Goal: Transaction & Acquisition: Book appointment/travel/reservation

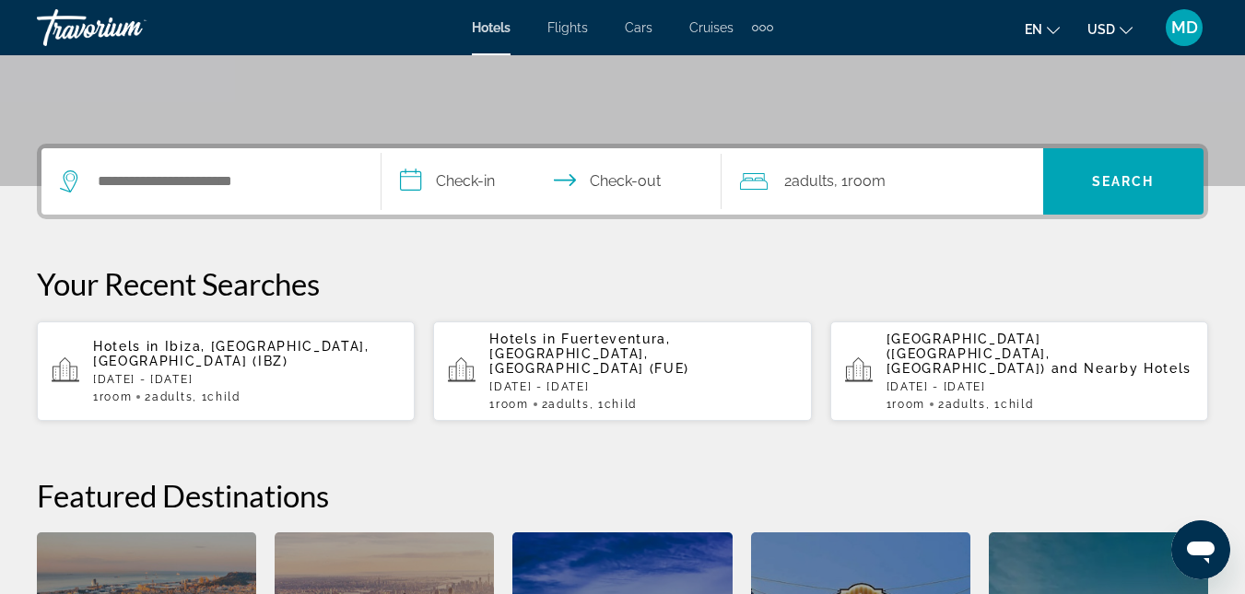
scroll to position [369, 0]
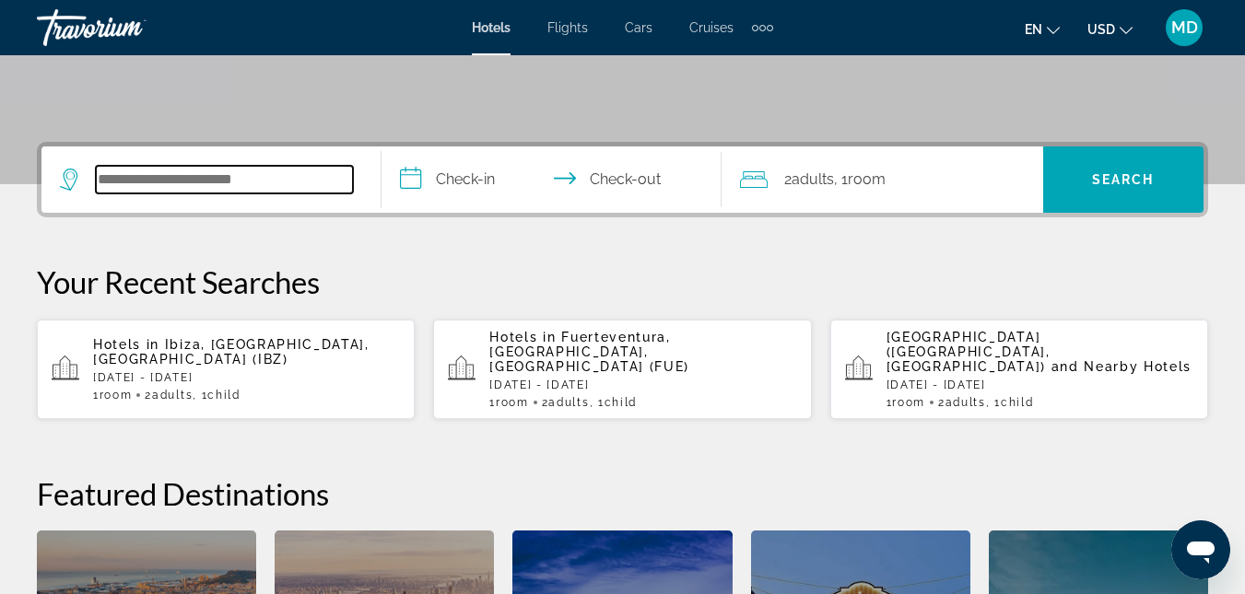
click at [199, 181] on input "Search hotel destination" at bounding box center [224, 180] width 257 height 28
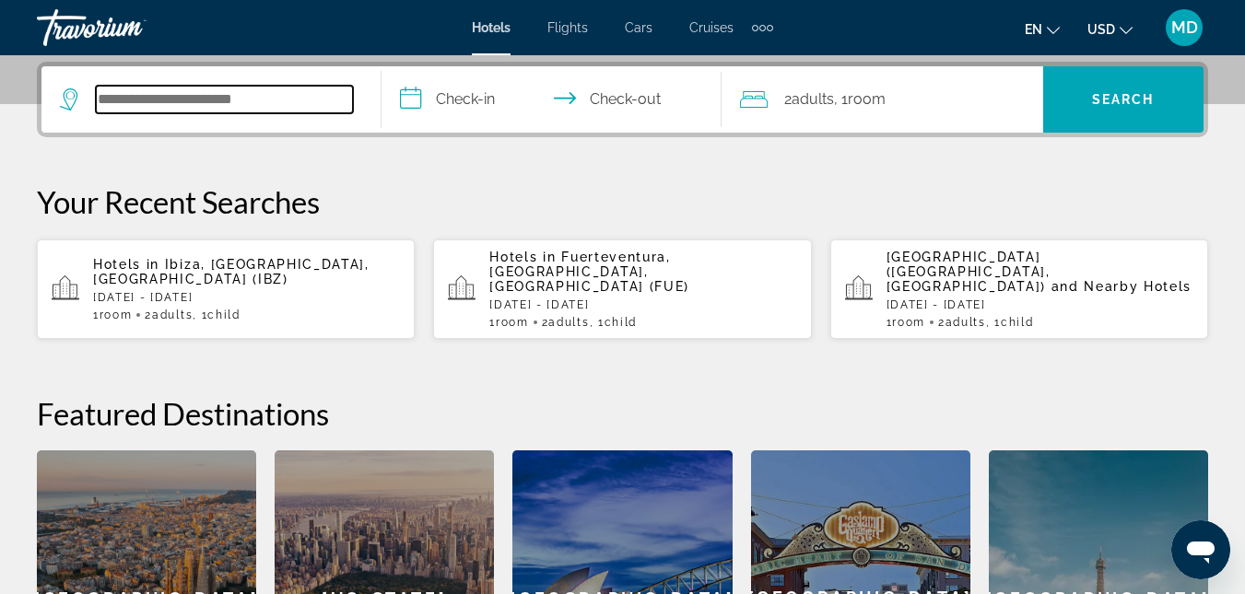
scroll to position [451, 0]
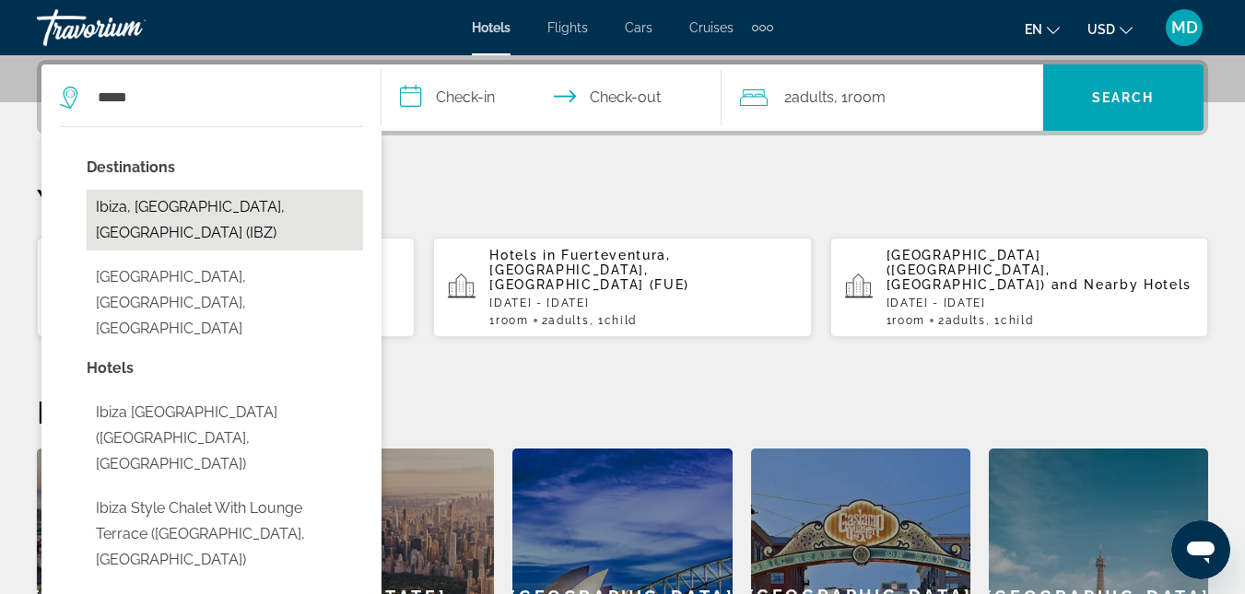
click at [235, 206] on button "Ibiza, [GEOGRAPHIC_DATA], [GEOGRAPHIC_DATA] (IBZ)" at bounding box center [225, 220] width 276 height 61
type input "**********"
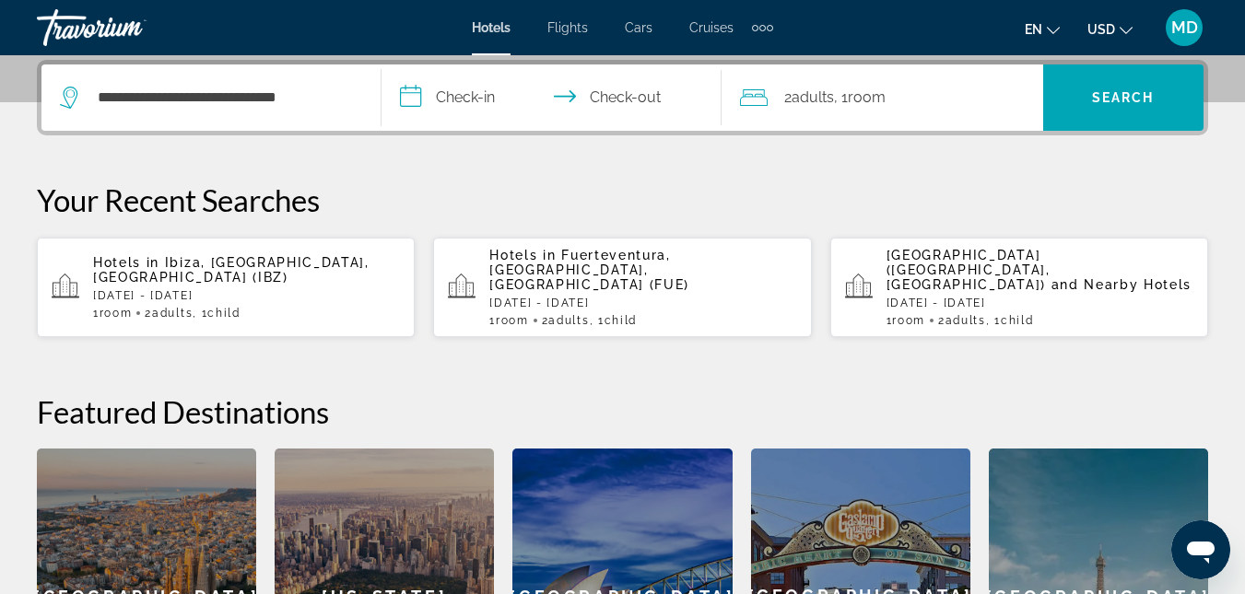
click at [189, 289] on p "[DATE] - [DATE]" at bounding box center [246, 295] width 307 height 13
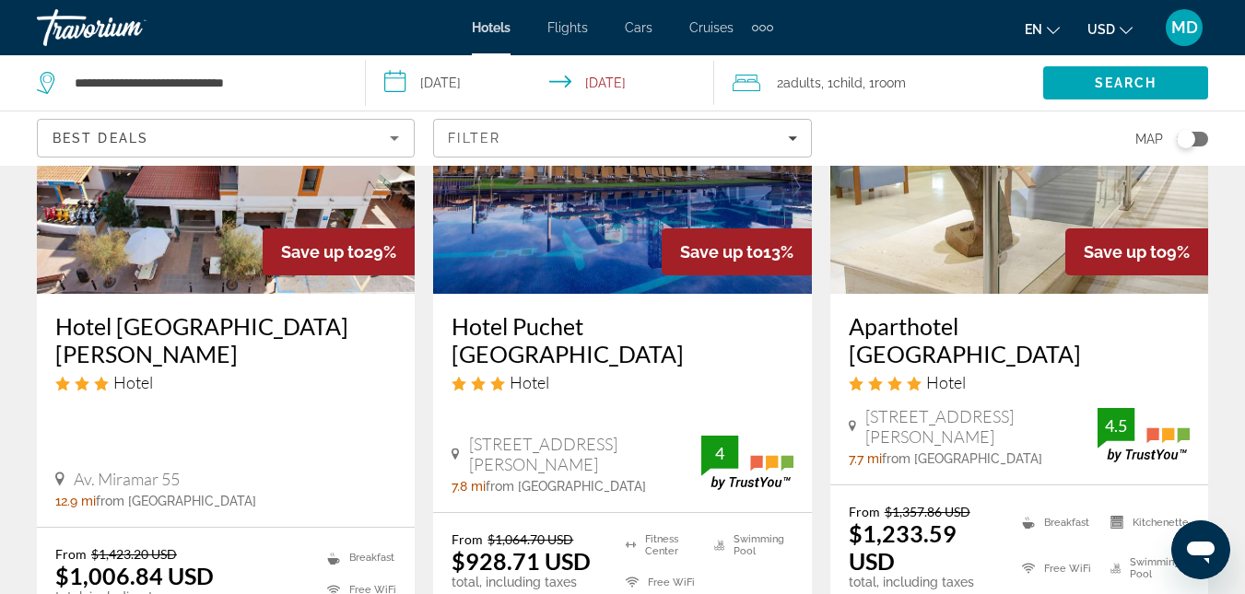
scroll to position [258, 0]
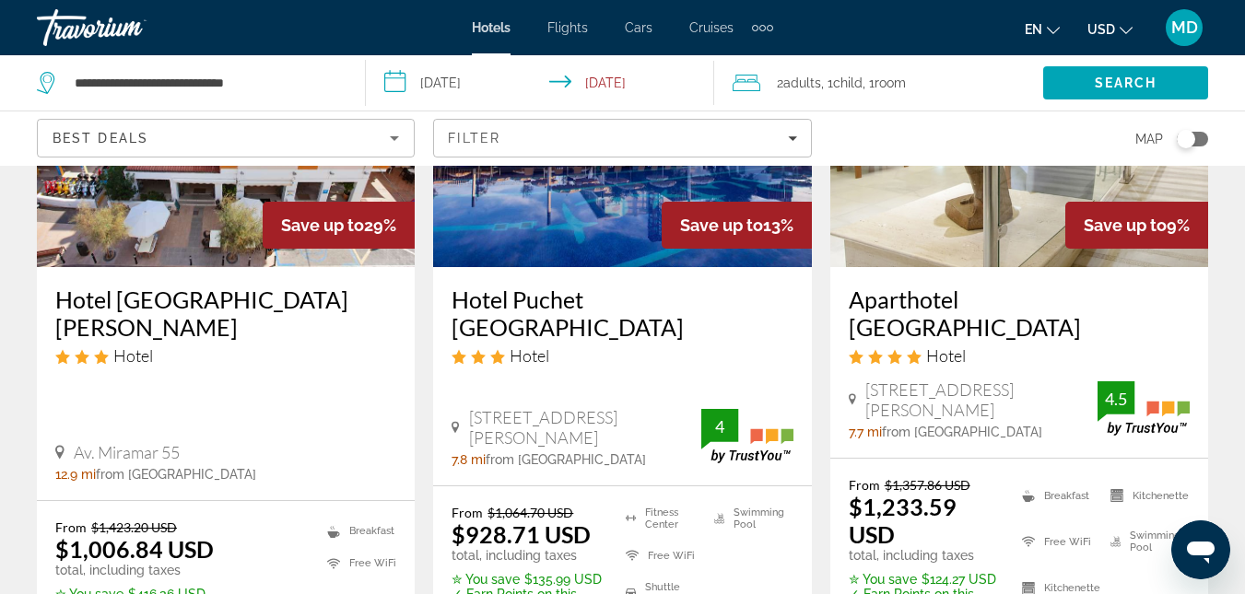
click at [615, 89] on input "**********" at bounding box center [543, 85] width 355 height 61
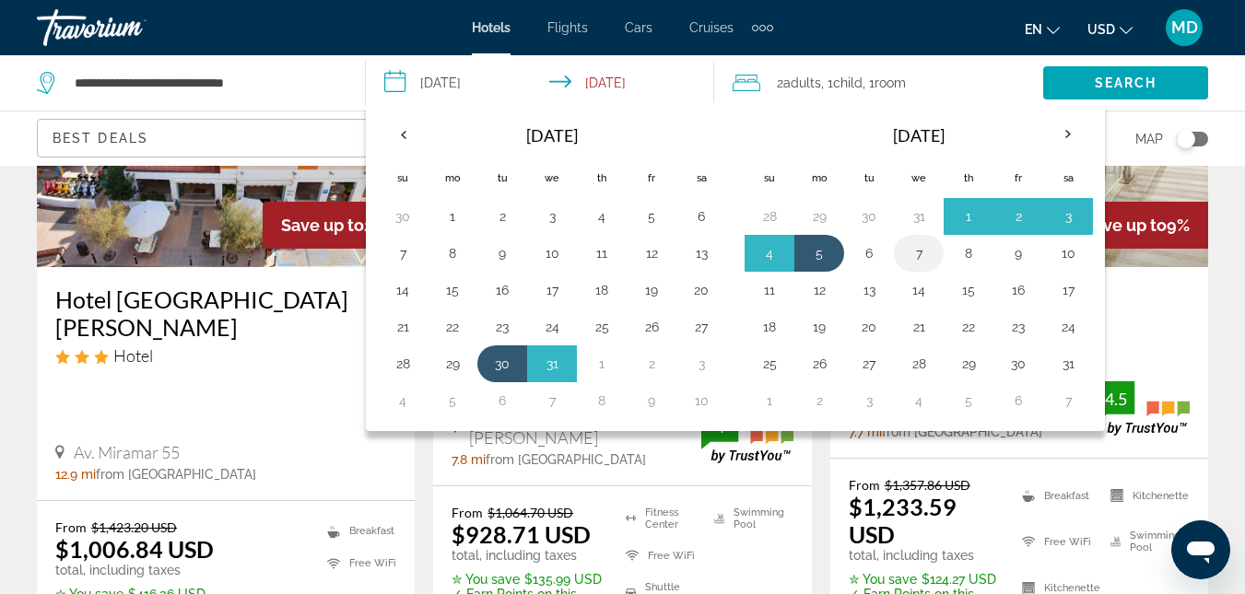
click at [919, 251] on button "7" at bounding box center [918, 253] width 29 height 26
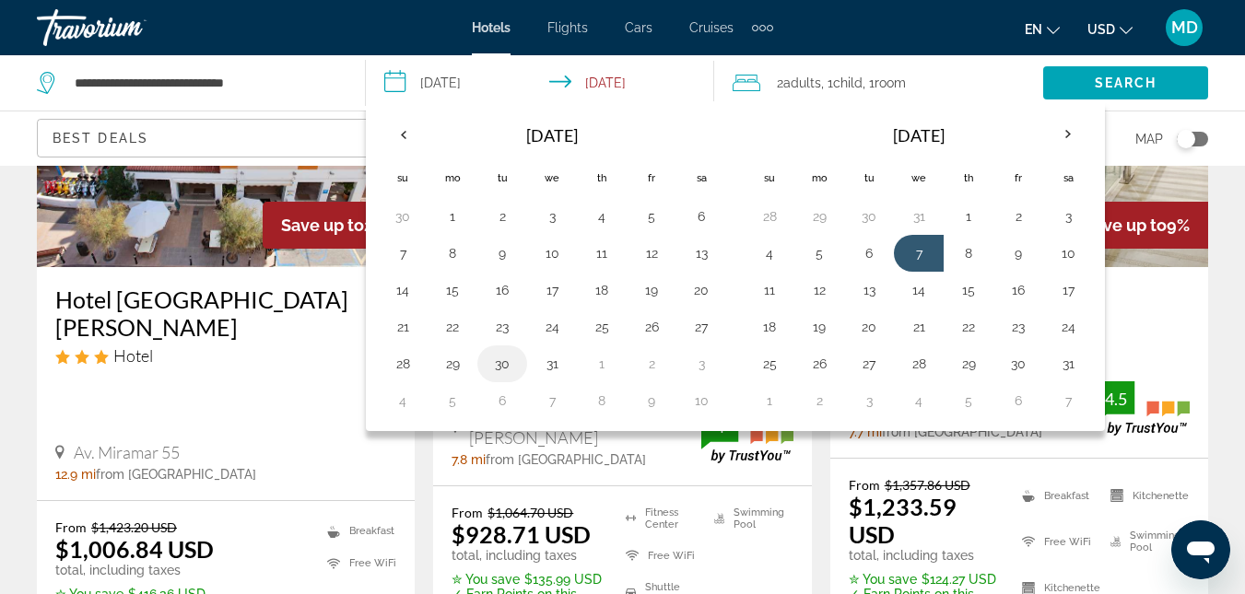
click at [499, 362] on button "30" at bounding box center [501, 364] width 29 height 26
type input "**********"
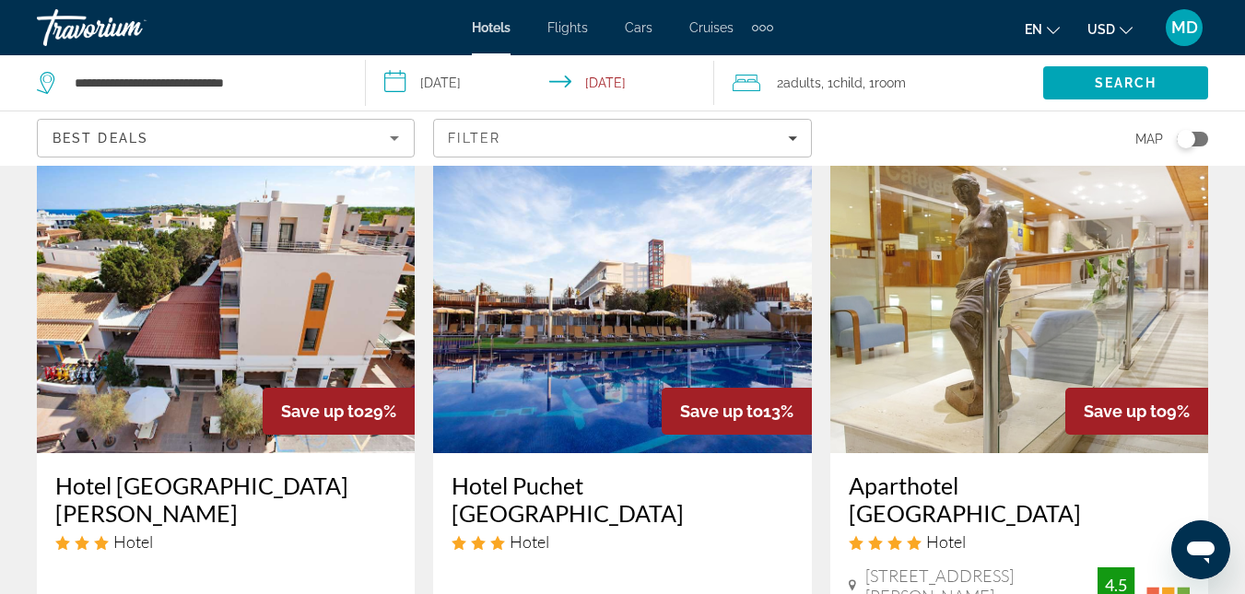
scroll to position [0, 0]
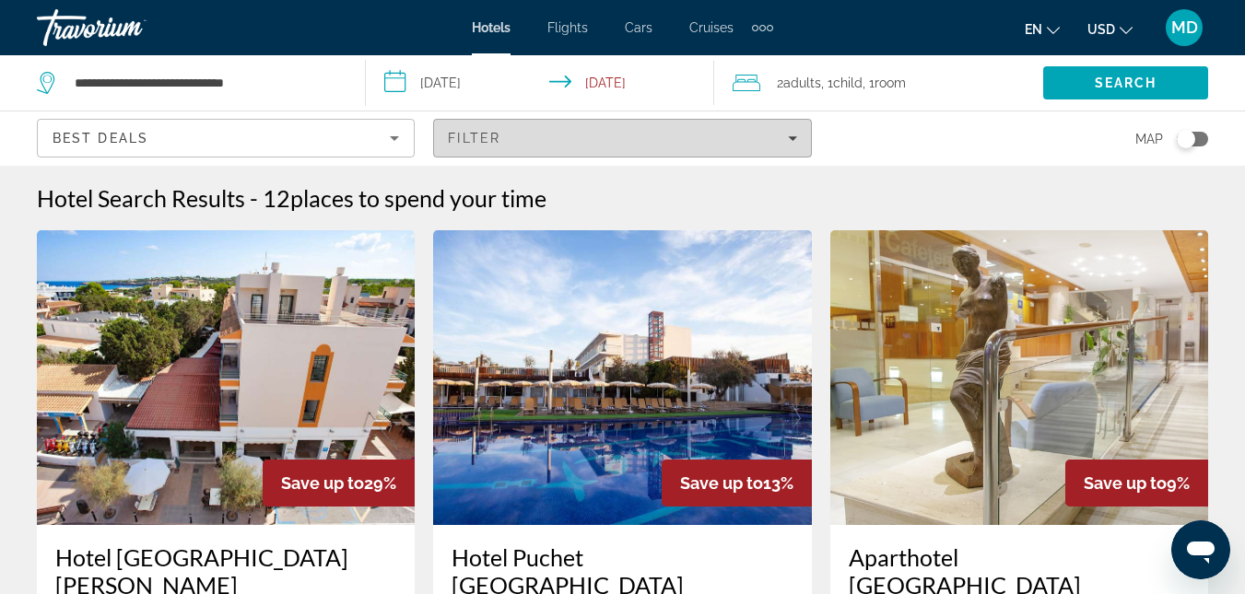
click at [786, 147] on span "Filters" at bounding box center [622, 138] width 376 height 44
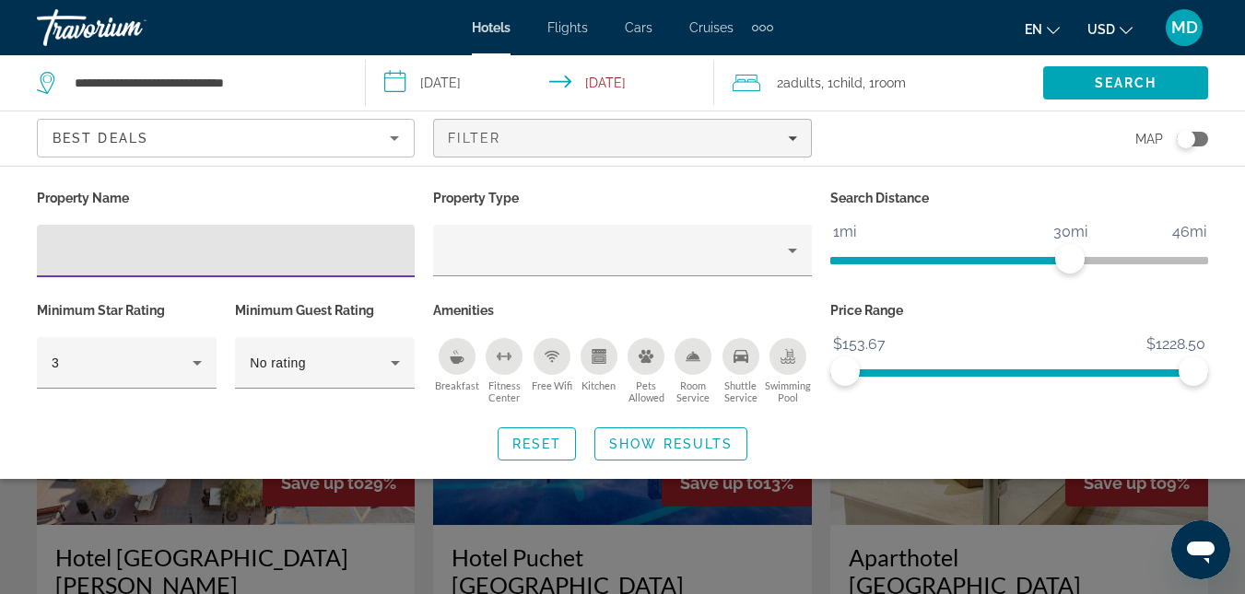
click at [1085, 372] on span "ngx-slider" at bounding box center [1019, 372] width 348 height 7
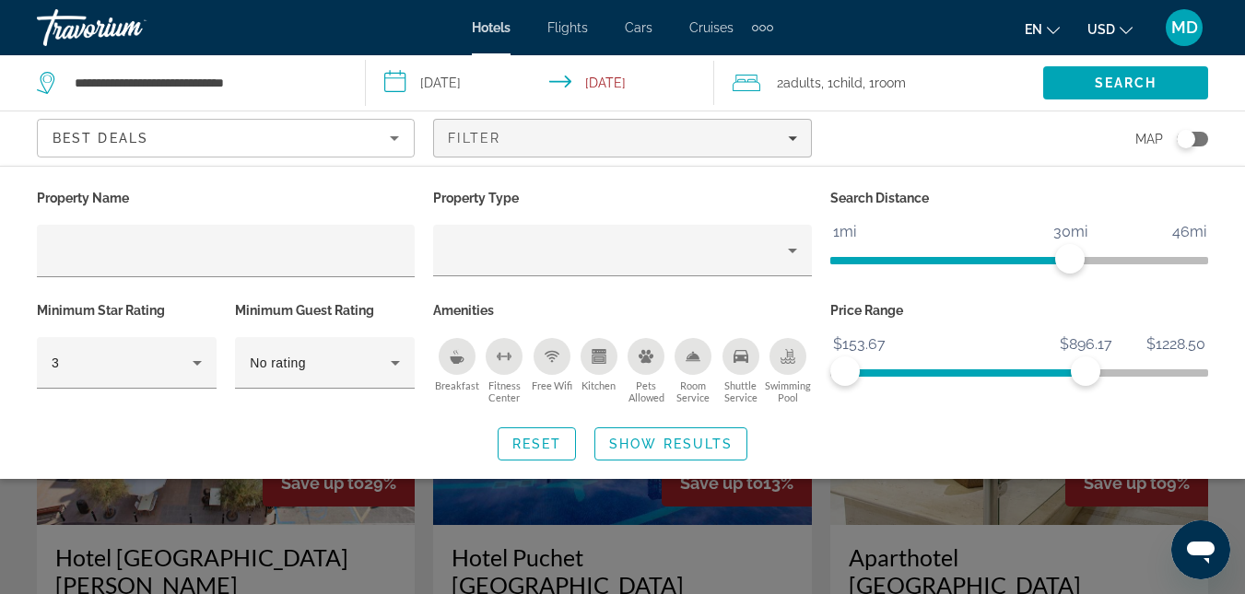
click at [1052, 372] on span "ngx-slider" at bounding box center [965, 372] width 240 height 7
click at [1019, 372] on span "ngx-slider" at bounding box center [948, 372] width 207 height 7
click at [991, 372] on span "ngx-slider" at bounding box center [932, 372] width 174 height 7
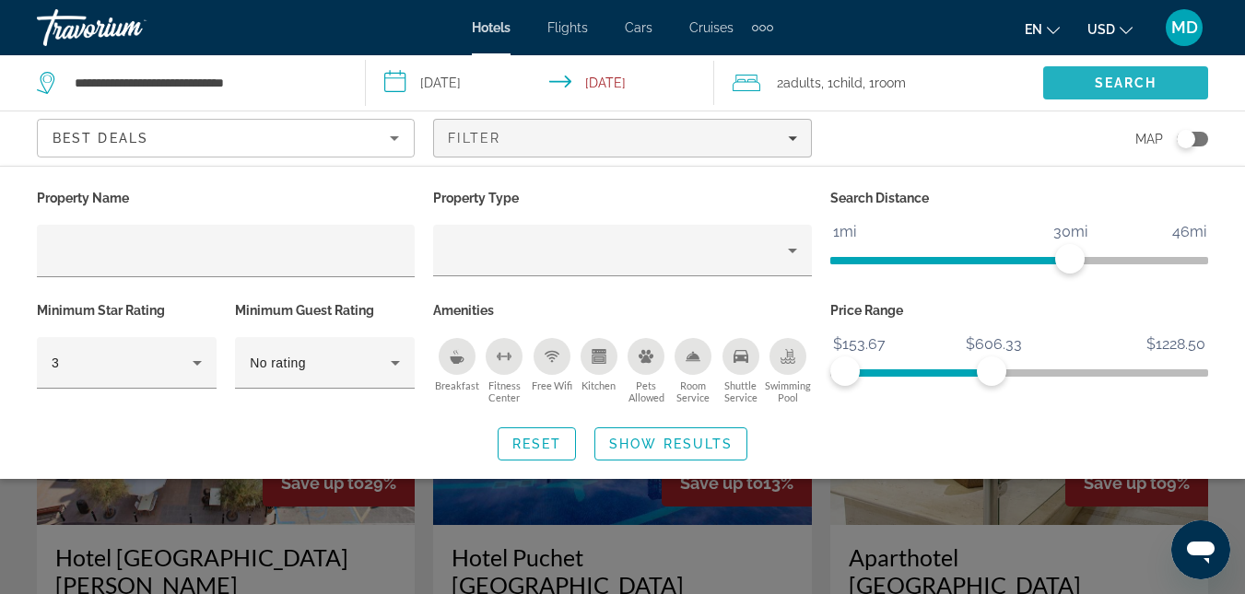
click at [1118, 87] on span "Search" at bounding box center [1126, 83] width 63 height 15
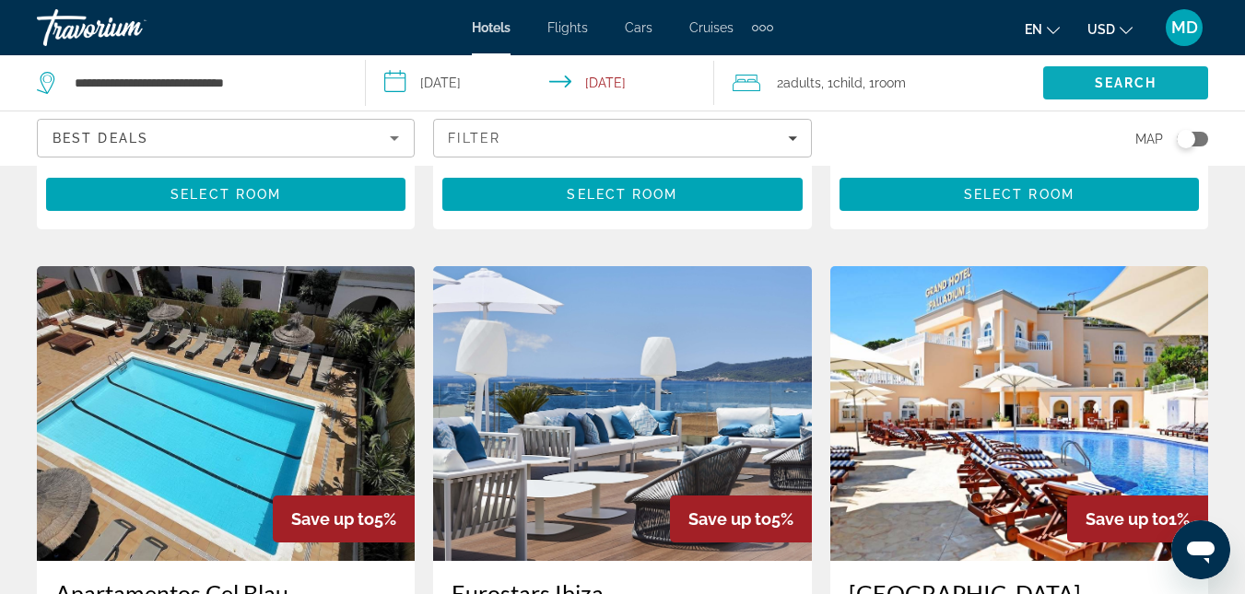
scroll to position [713, 0]
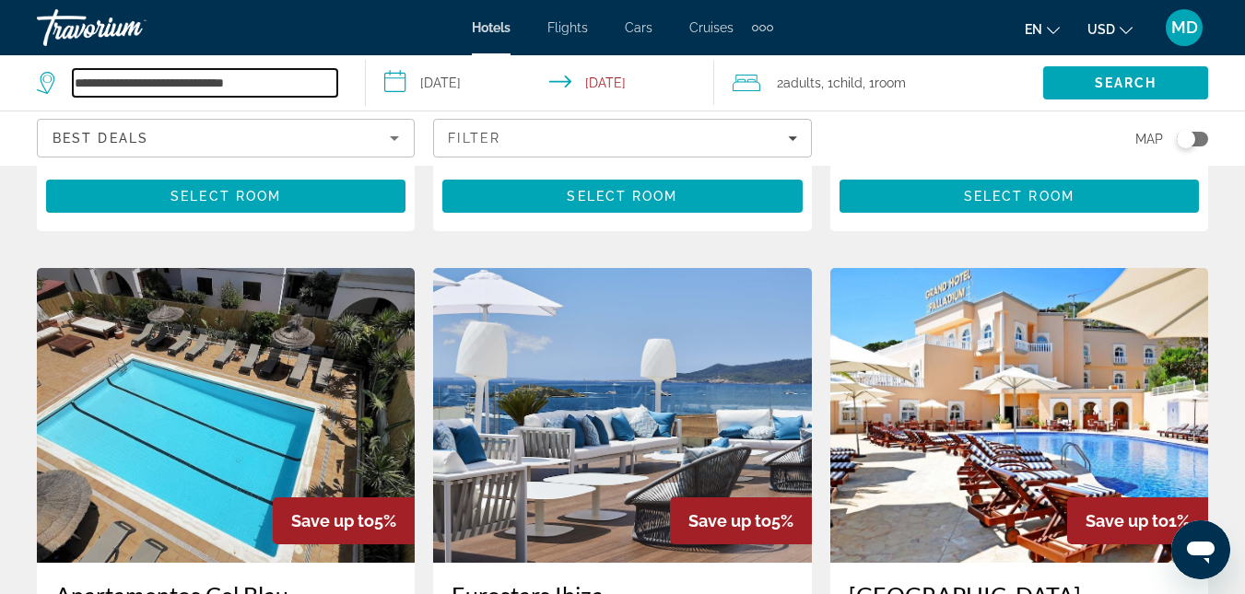
click at [240, 83] on input "**********" at bounding box center [205, 83] width 264 height 28
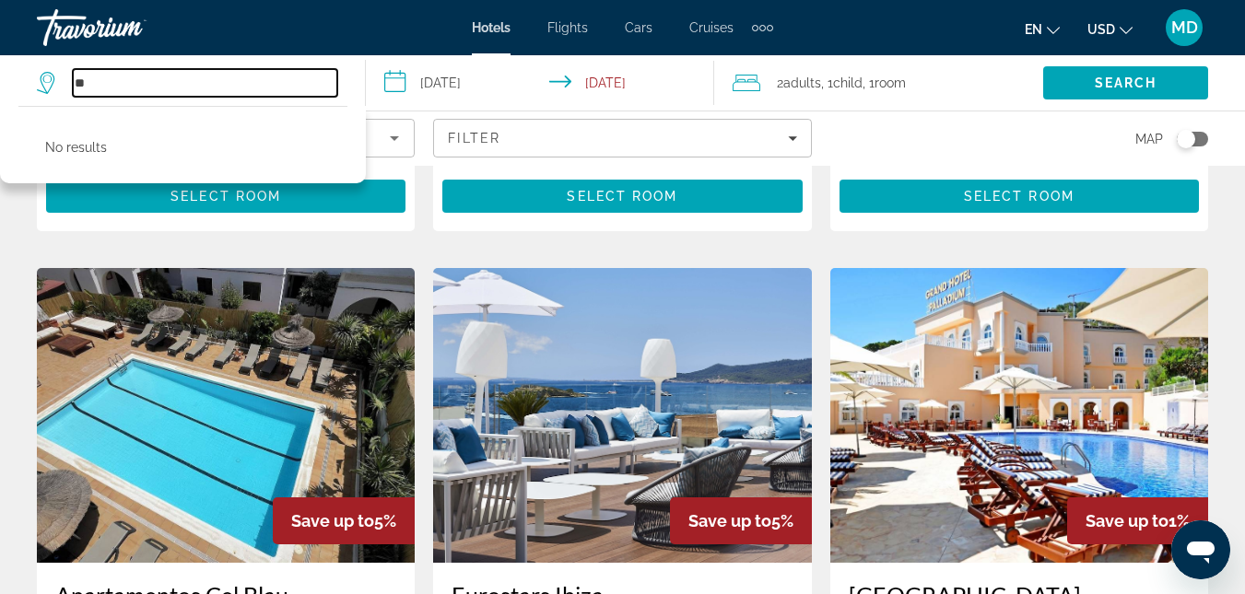
type input "*"
click at [190, 84] on input "*" at bounding box center [205, 83] width 264 height 28
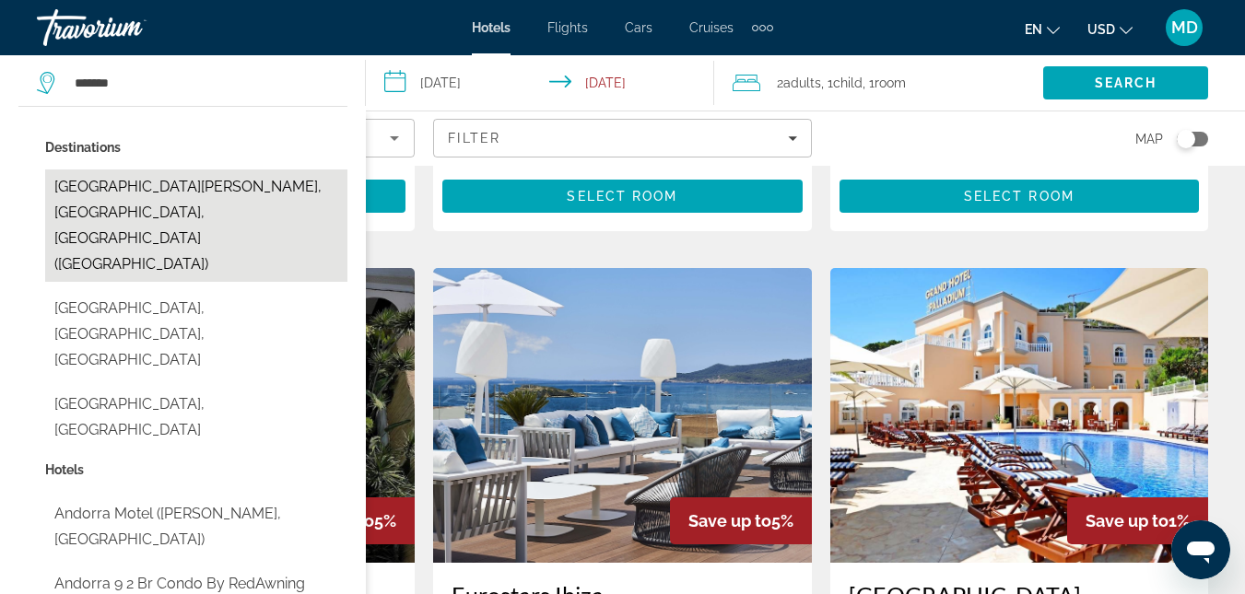
click at [193, 187] on button "[GEOGRAPHIC_DATA][PERSON_NAME], [GEOGRAPHIC_DATA], [GEOGRAPHIC_DATA] ([GEOGRAPH…" at bounding box center [196, 226] width 302 height 112
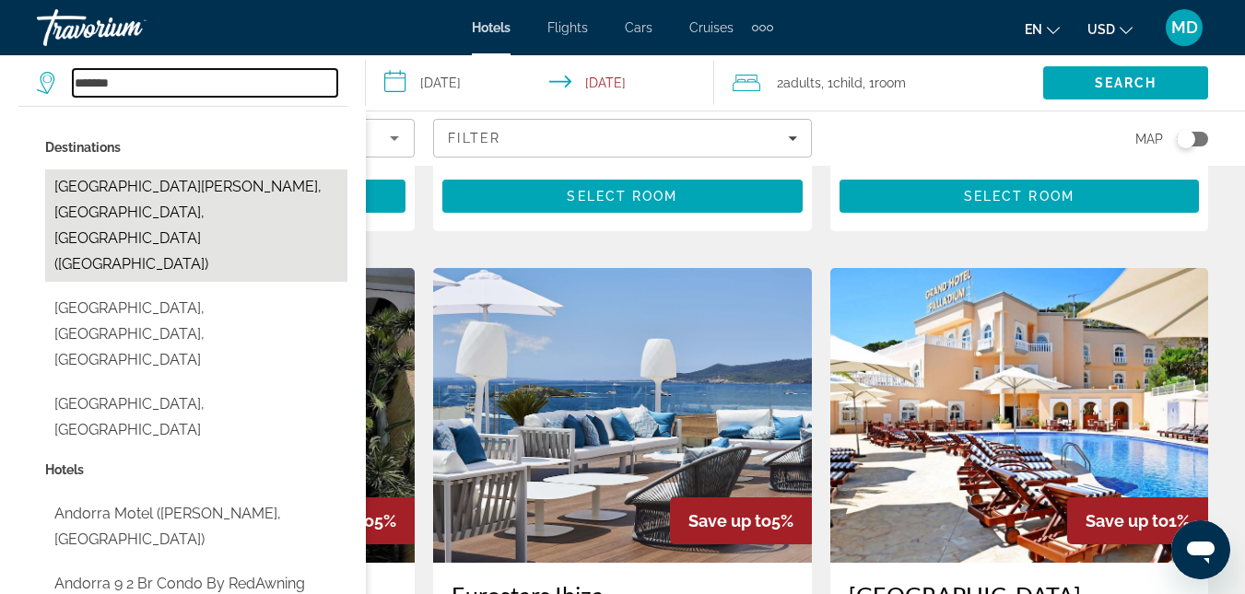
type input "**********"
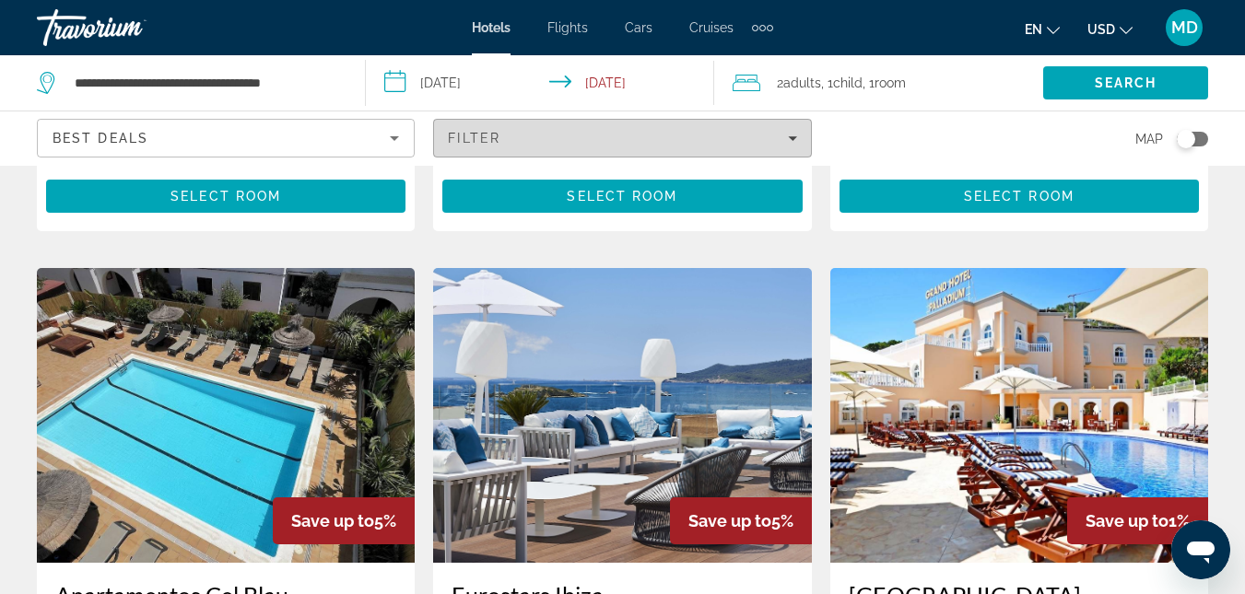
click at [785, 145] on div "Filter" at bounding box center [622, 138] width 348 height 15
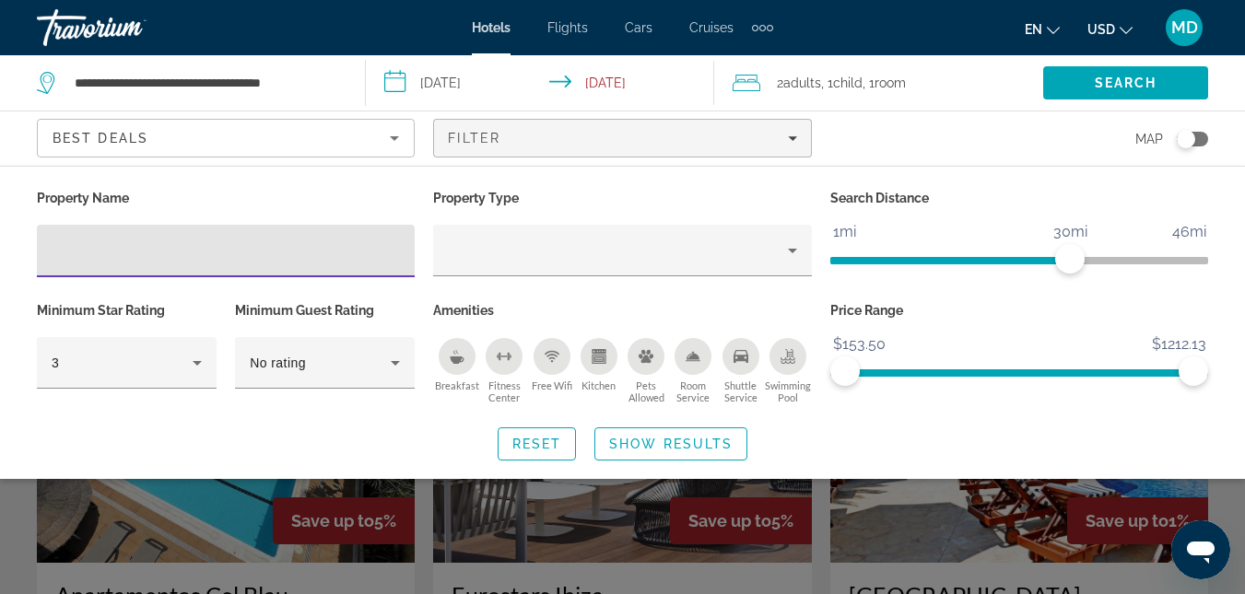
click at [1038, 370] on span "ngx-slider" at bounding box center [1019, 372] width 348 height 7
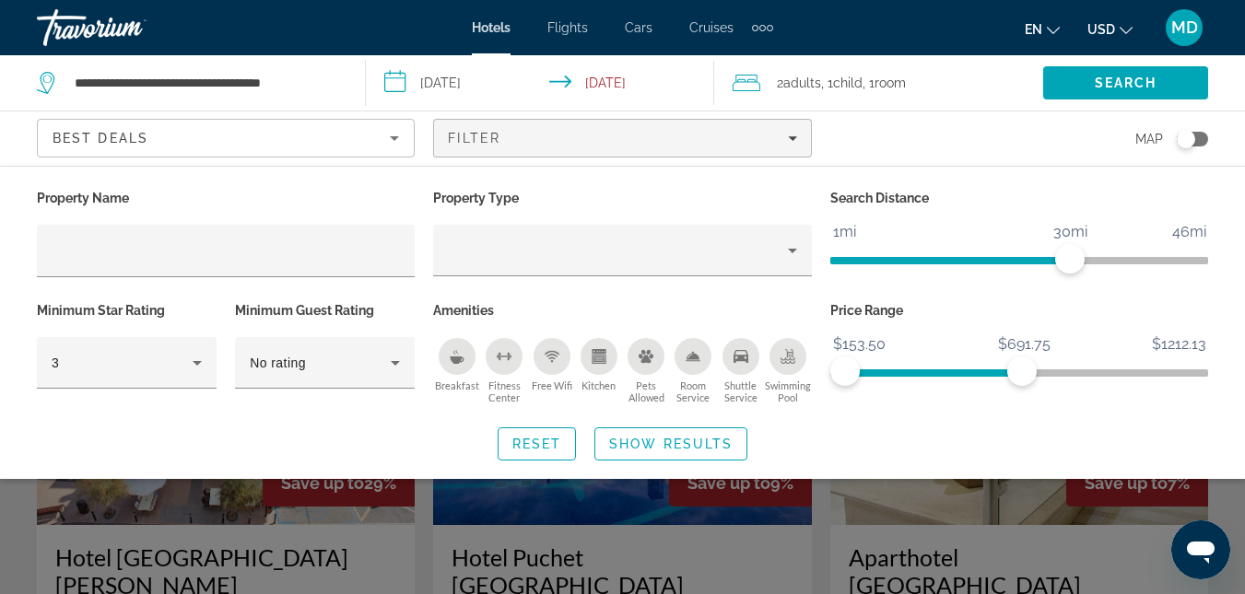
click at [1022, 372] on ngx-slider "$153.50 $1212.13 $153.50 $691.75" at bounding box center [1019, 371] width 378 height 4
click at [1003, 369] on ngx-slider "$153.50 $1212.13 $153.50 $635.75" at bounding box center [1019, 371] width 378 height 4
click at [989, 369] on span "ngx-slider-max" at bounding box center [1003, 371] width 29 height 29
click at [982, 369] on ngx-slider "$153.50 $1212.13 $153.50 $571.38" at bounding box center [1019, 371] width 378 height 4
click at [677, 439] on span "Show Results" at bounding box center [670, 444] width 123 height 15
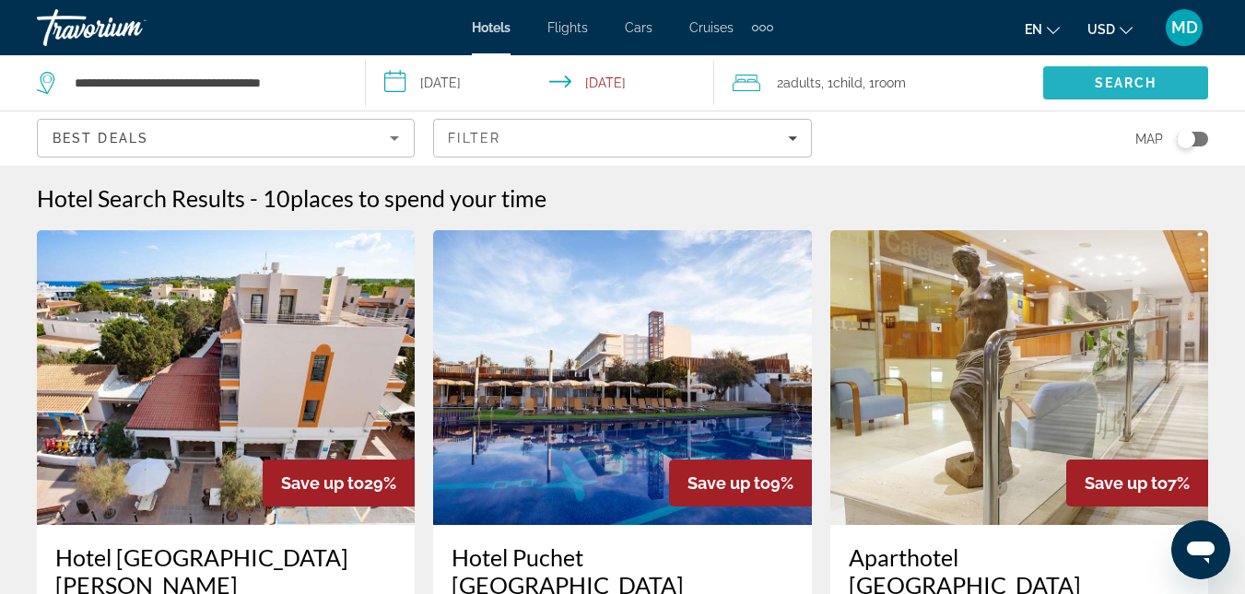
click at [1135, 76] on span "Search" at bounding box center [1126, 83] width 63 height 15
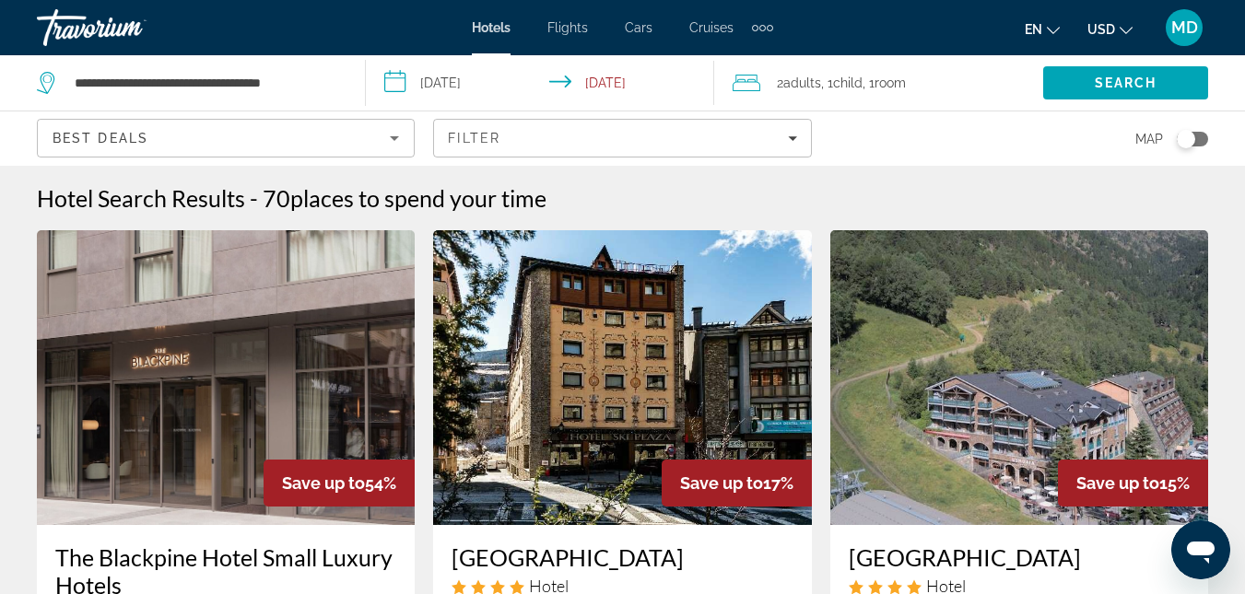
click at [396, 142] on icon "Sort by" at bounding box center [394, 138] width 22 height 22
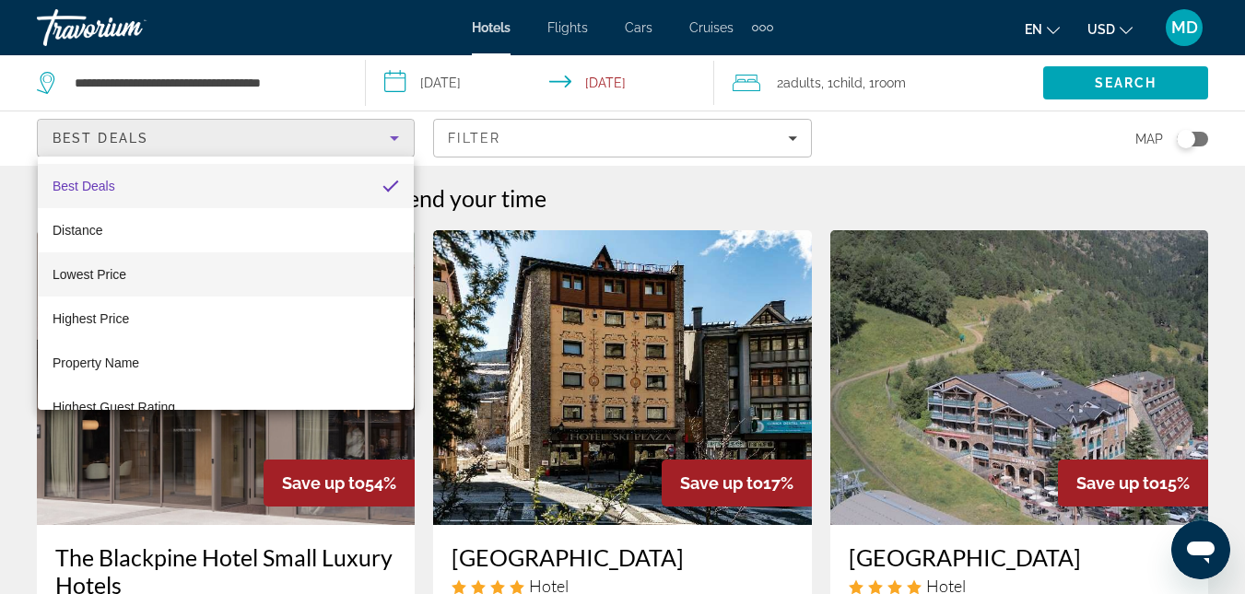
click at [146, 278] on mat-option "Lowest Price" at bounding box center [226, 274] width 376 height 44
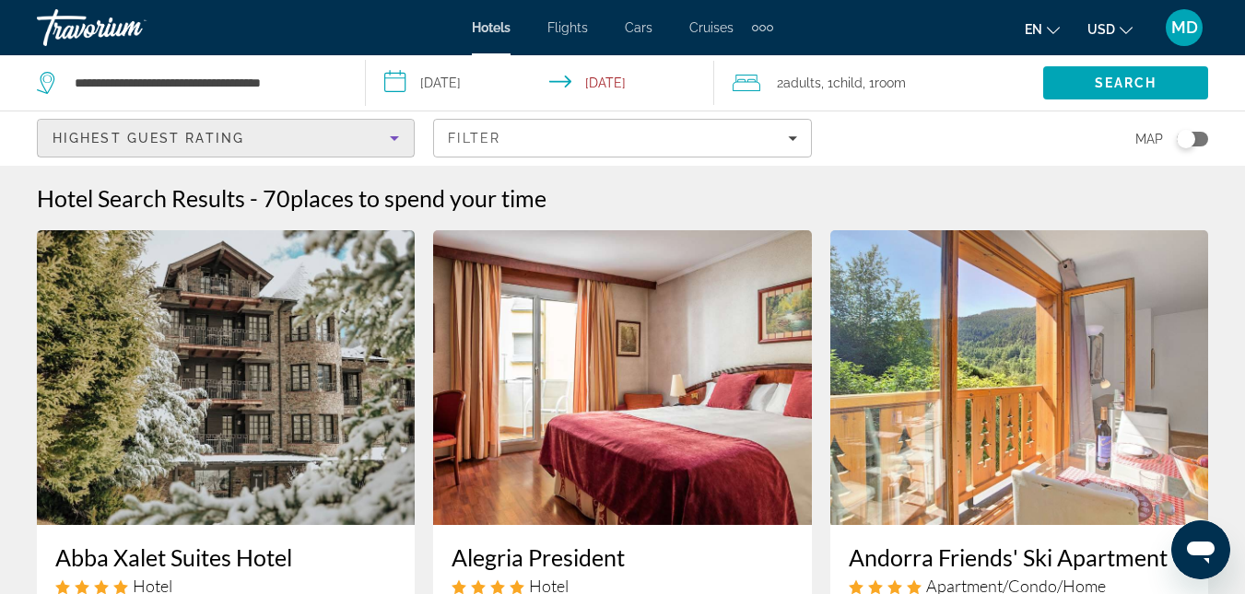
click at [392, 144] on icon "Sort by" at bounding box center [394, 138] width 22 height 22
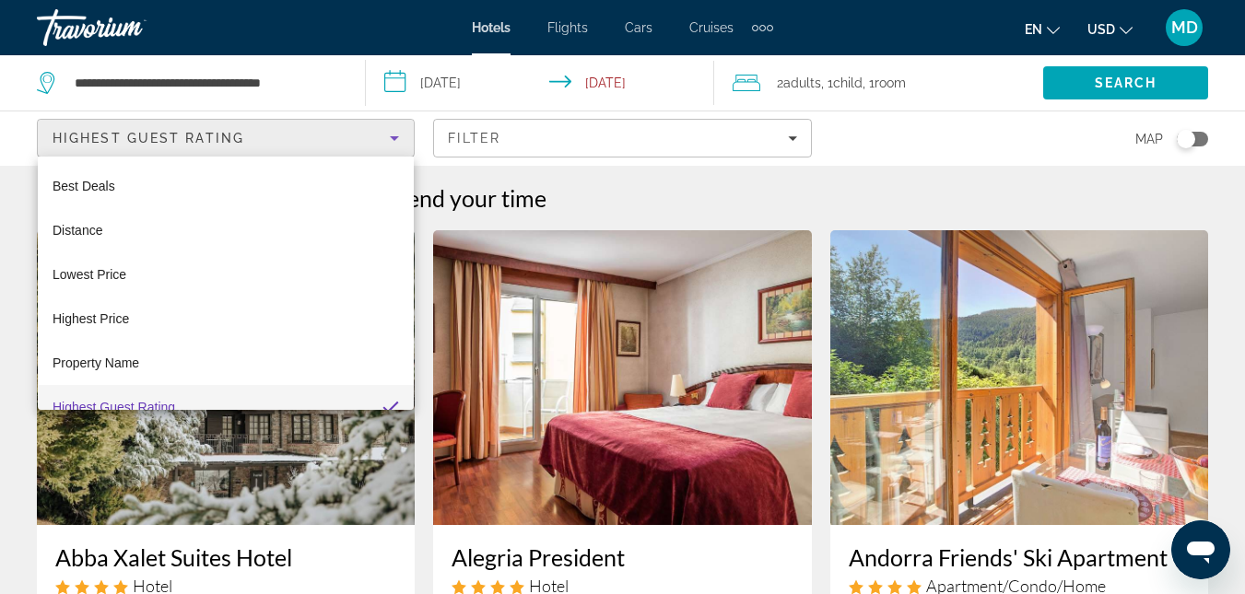
scroll to position [19, 0]
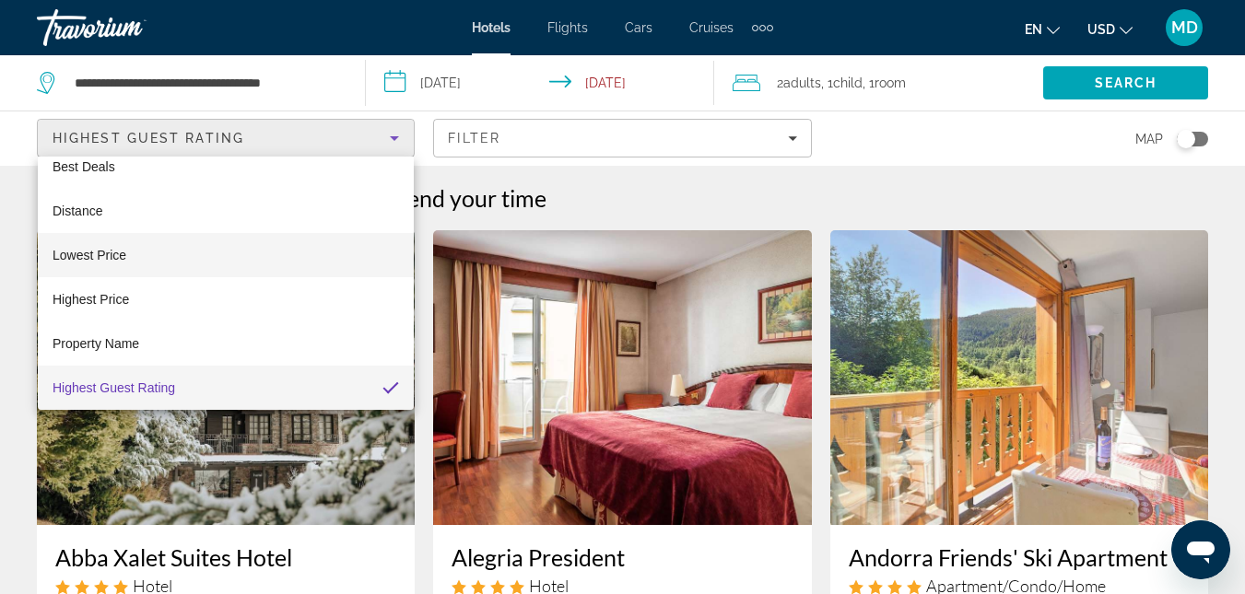
click at [116, 257] on span "Lowest Price" at bounding box center [90, 255] width 74 height 15
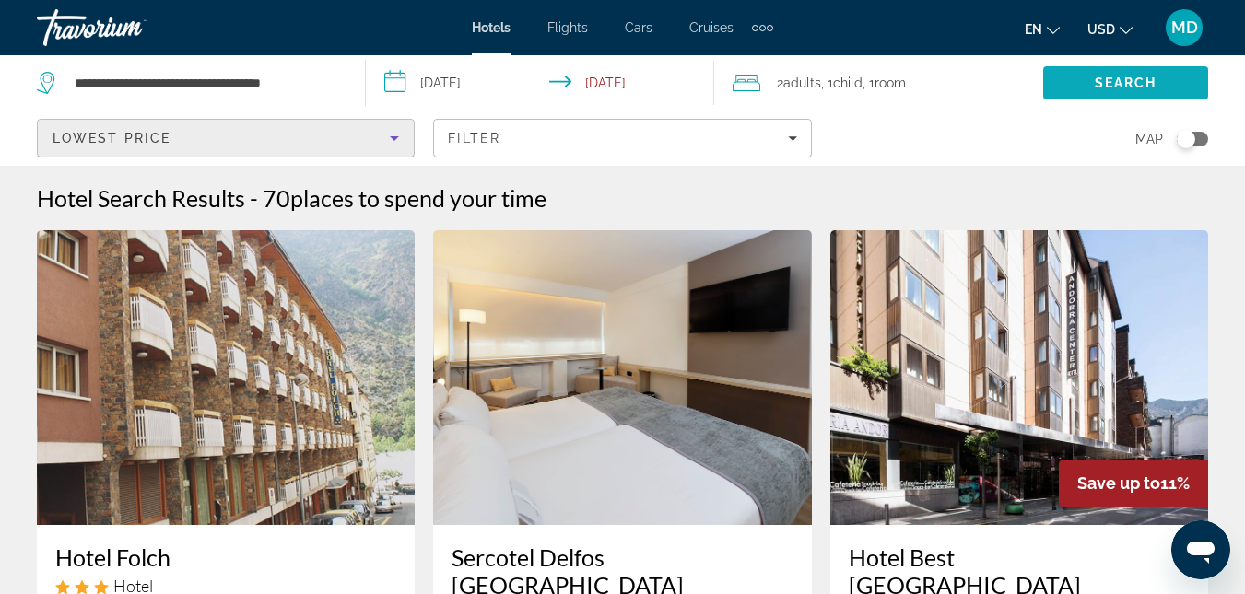
click at [1109, 62] on span "Search" at bounding box center [1125, 83] width 165 height 44
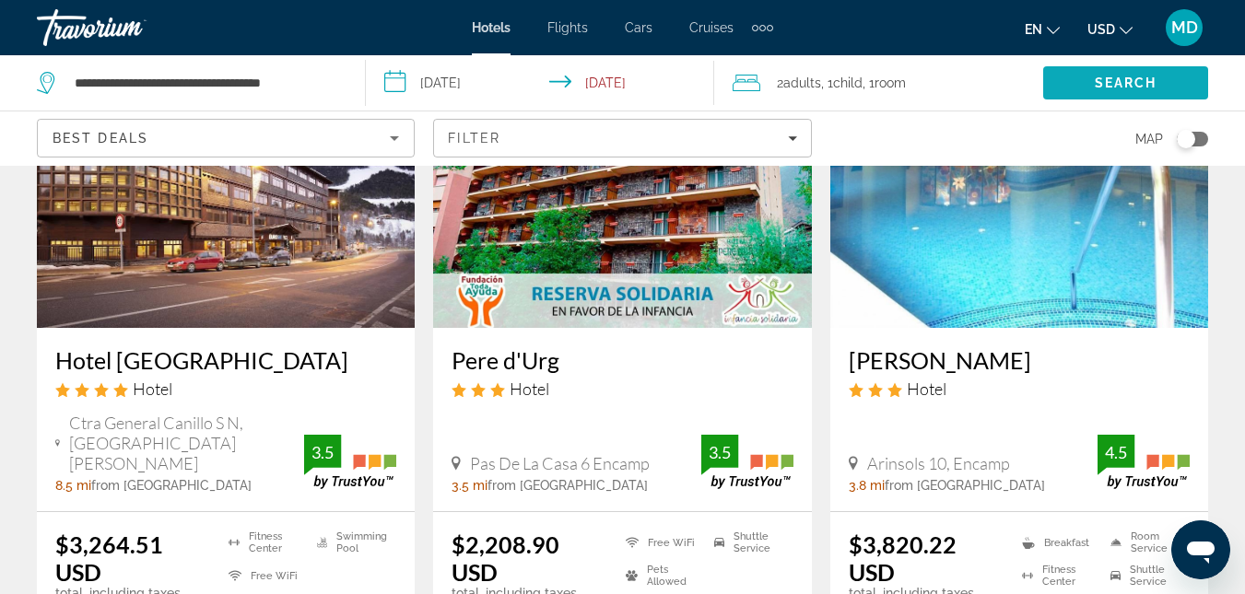
scroll to position [147, 0]
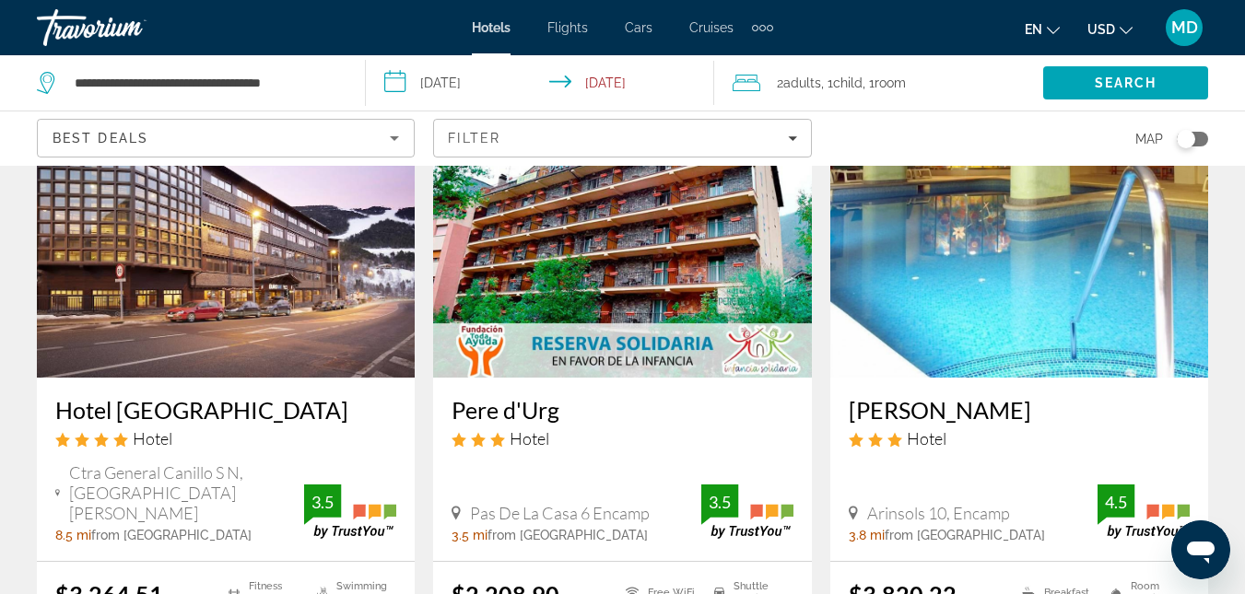
click at [709, 29] on span "Cruises" at bounding box center [711, 27] width 44 height 15
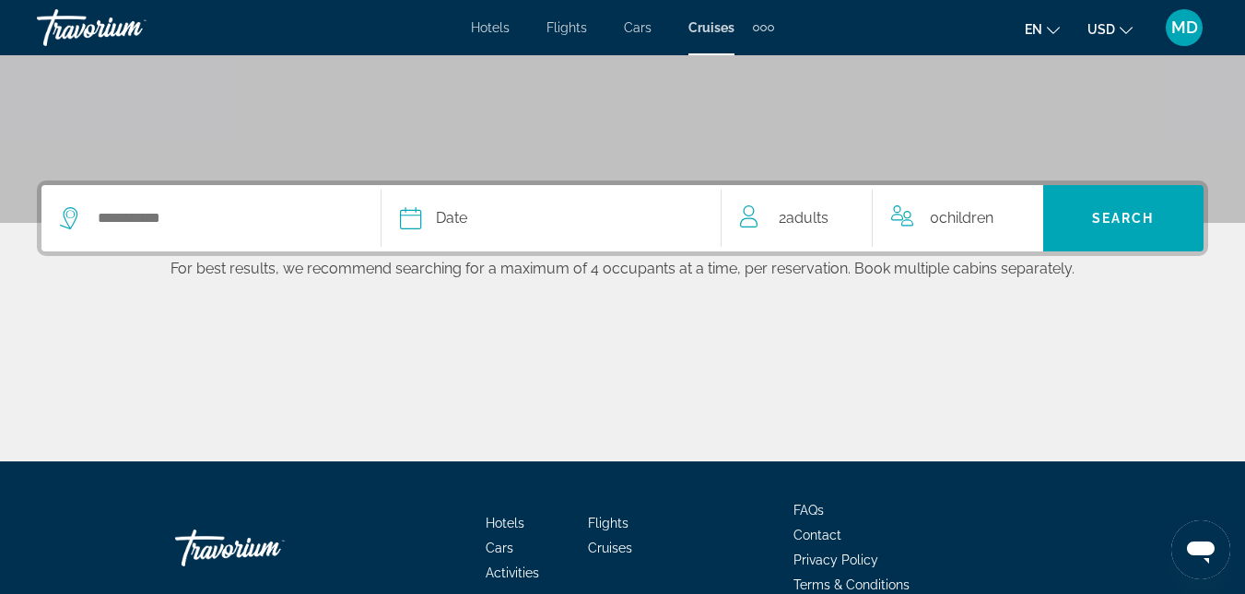
scroll to position [332, 0]
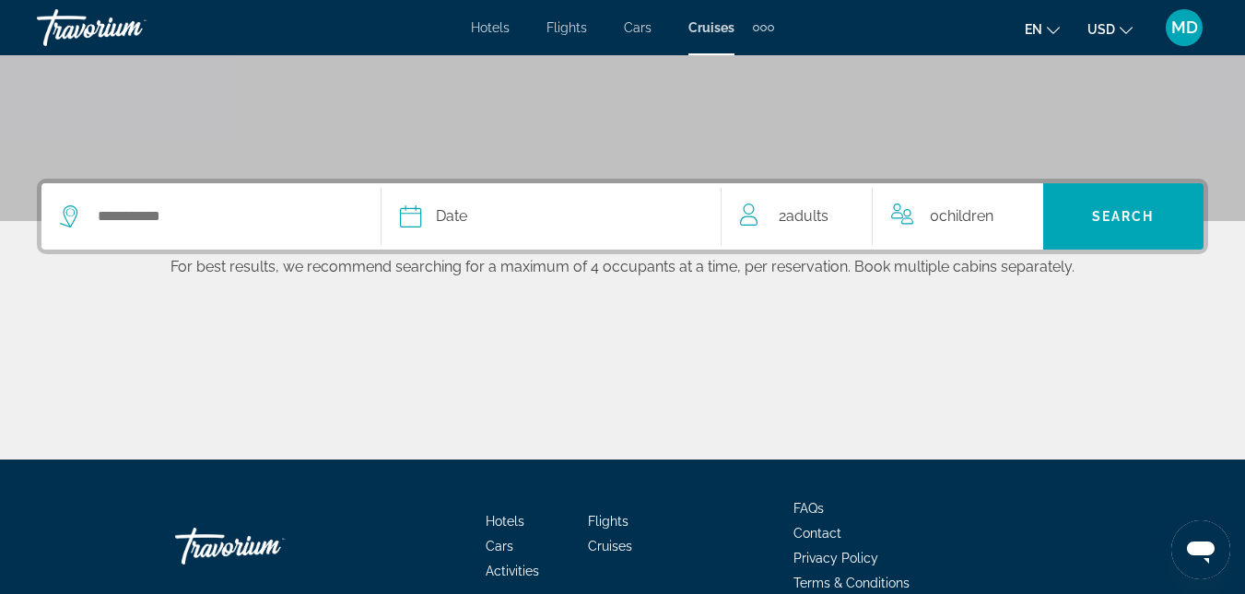
click at [943, 209] on span "Children" at bounding box center [966, 216] width 54 height 18
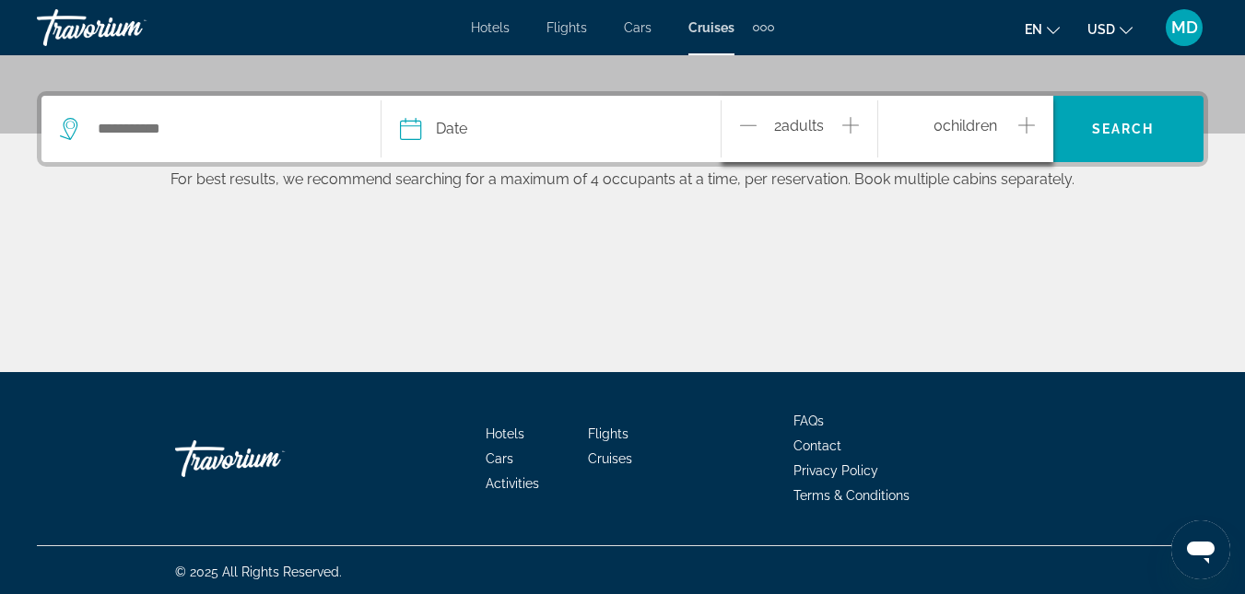
scroll to position [423, 0]
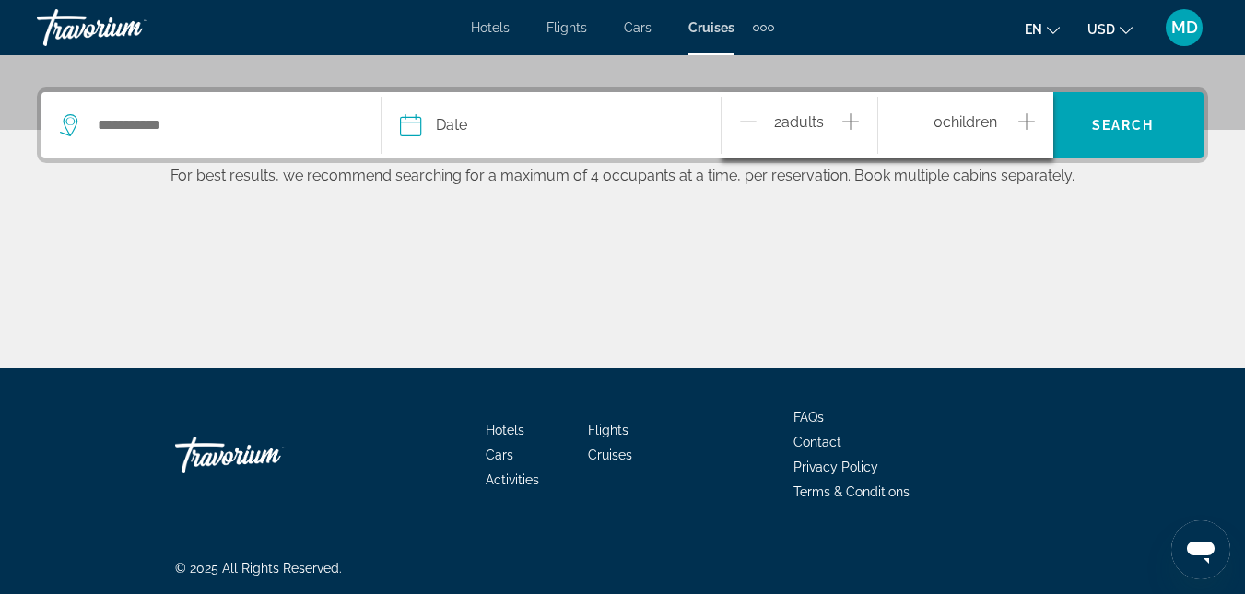
click at [1020, 120] on icon "Increment children" at bounding box center [1026, 122] width 17 height 22
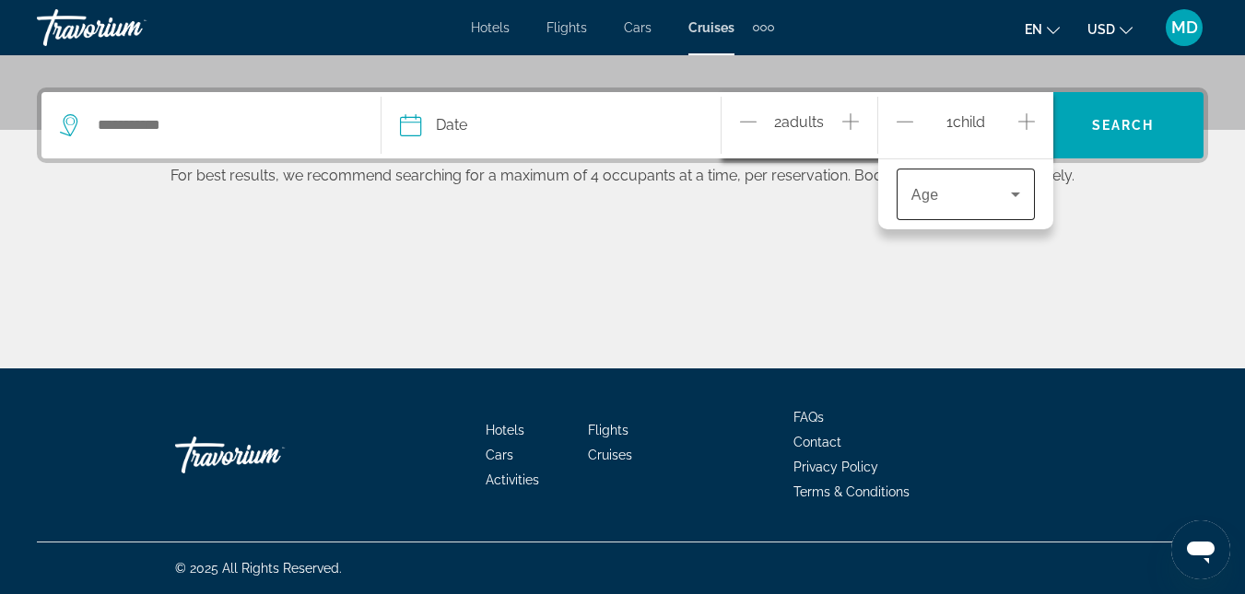
click at [1018, 186] on icon "Travelers: 2 adults, 1 child" at bounding box center [1015, 194] width 22 height 22
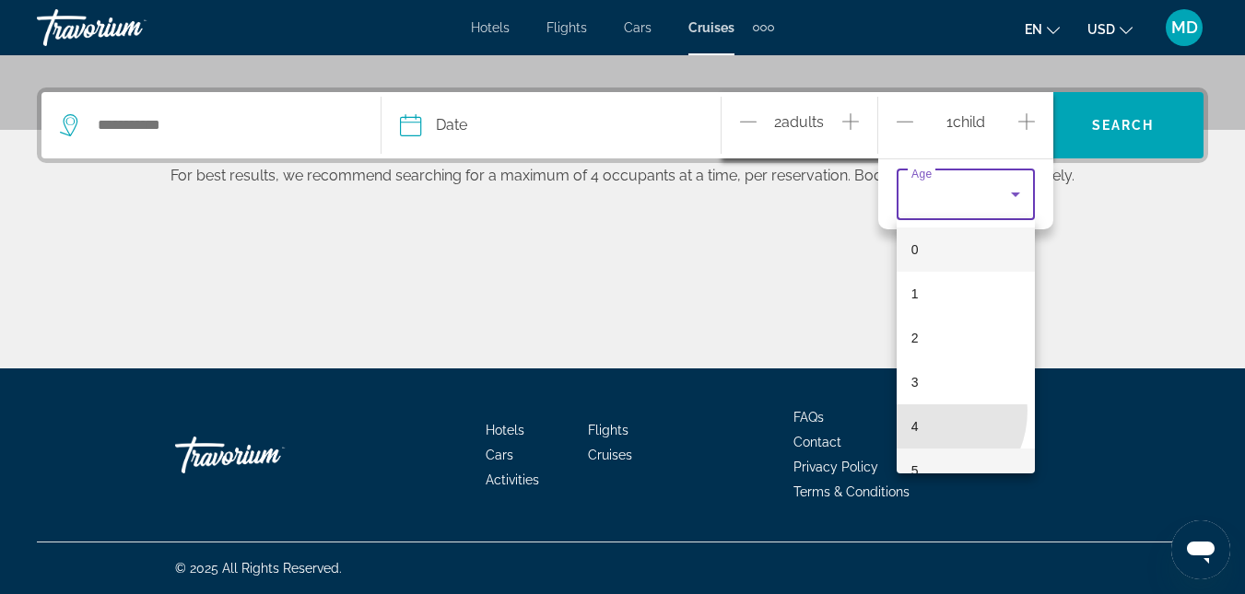
drag, startPoint x: 922, startPoint y: 411, endPoint x: 996, endPoint y: 455, distance: 86.0
click at [996, 455] on div "0 1 2 3 4 5 6 7 8 9 10 11" at bounding box center [965, 346] width 138 height 253
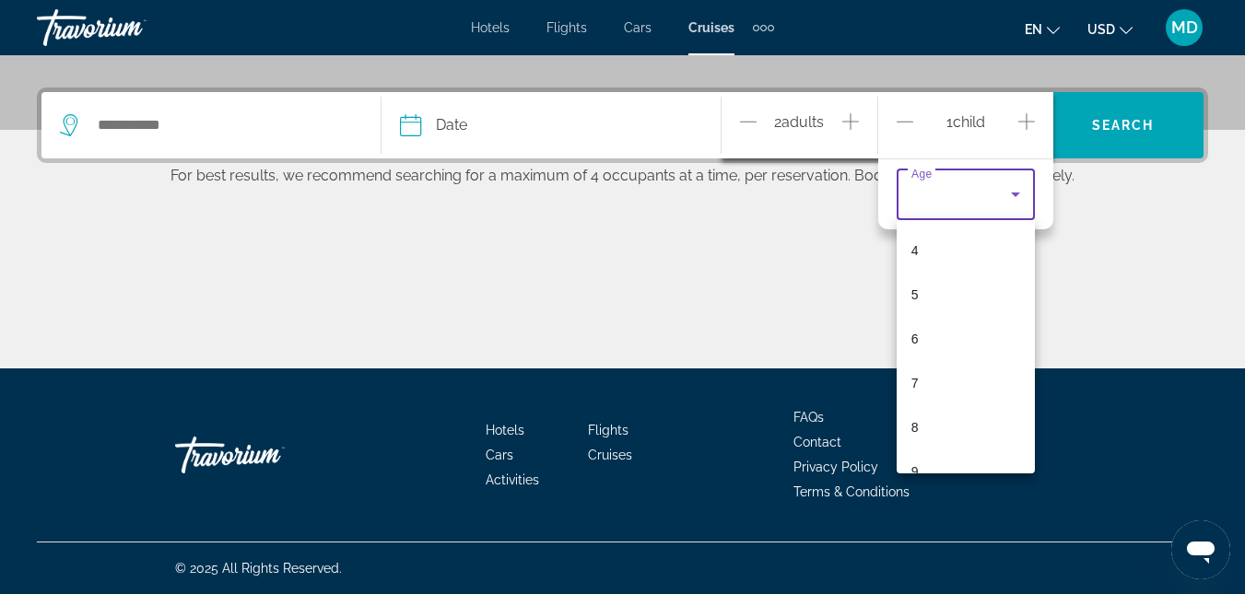
scroll to position [184, 0]
click at [919, 465] on mat-option "9" at bounding box center [965, 463] width 138 height 44
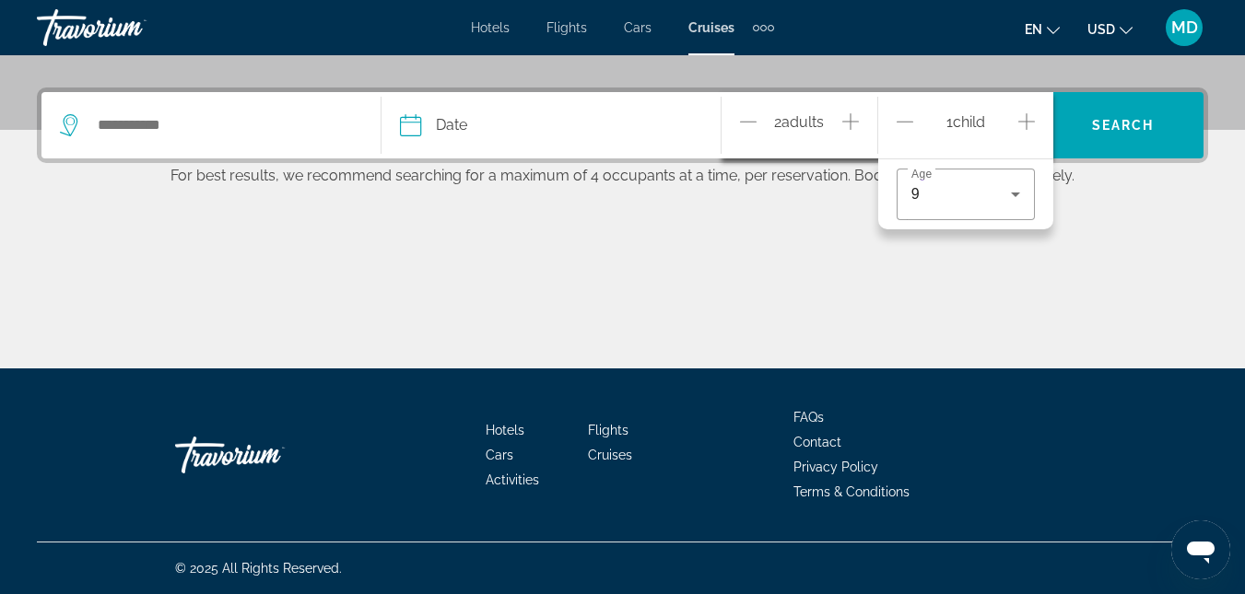
click at [990, 349] on div "Main content" at bounding box center [622, 299] width 1171 height 138
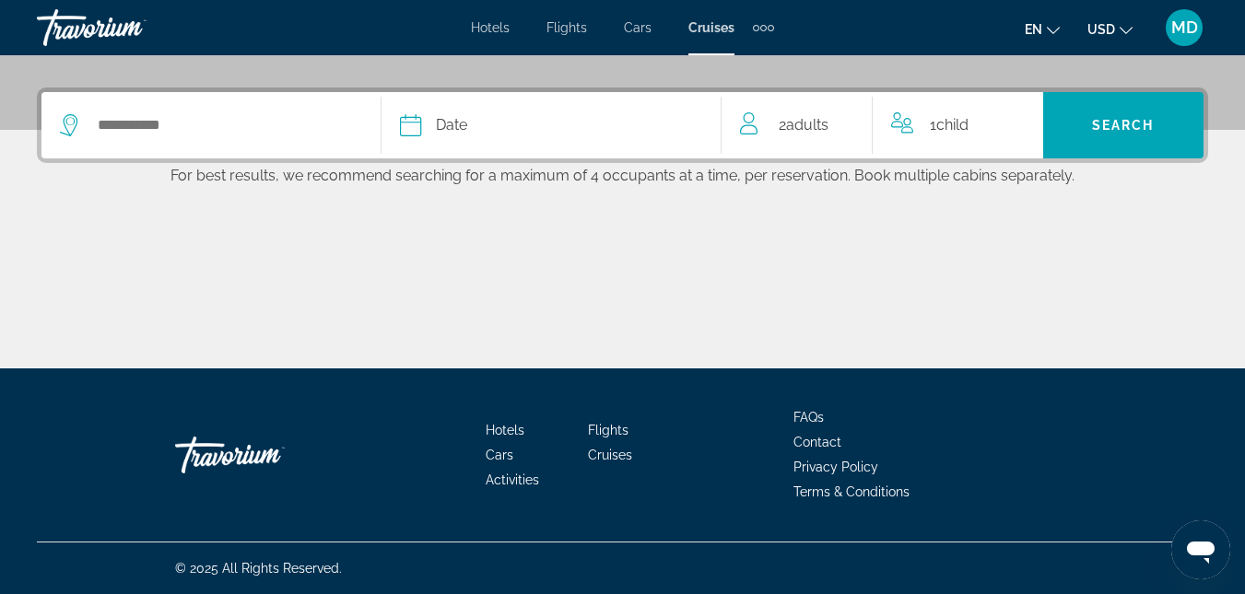
click at [463, 128] on span "Date" at bounding box center [451, 125] width 31 height 26
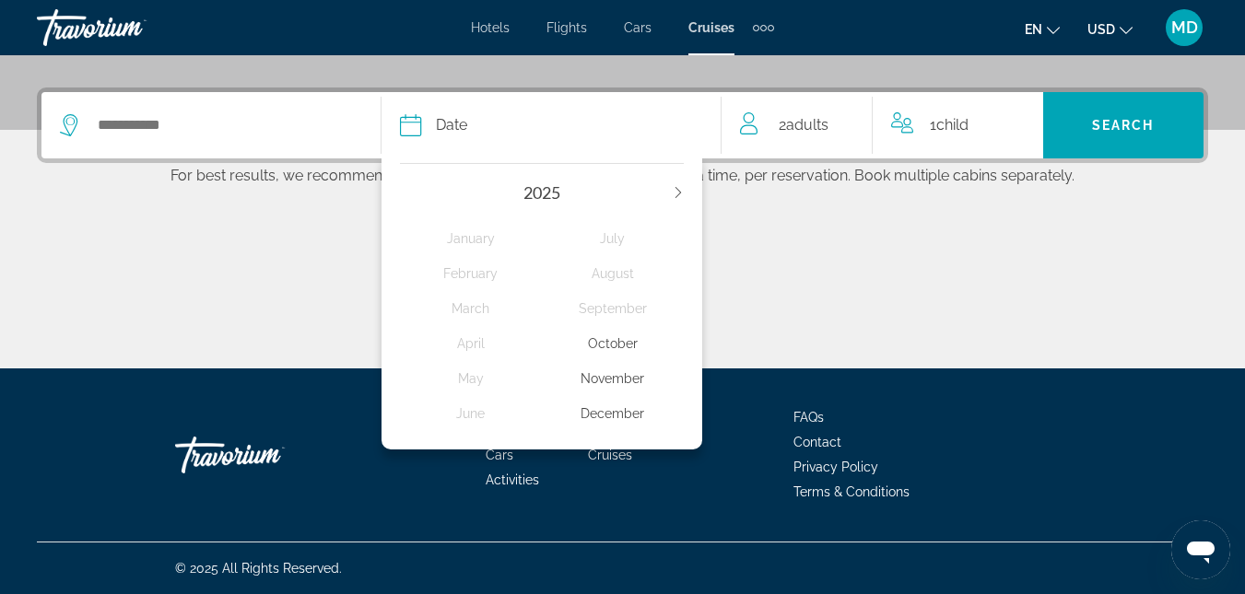
click at [620, 404] on div "December" at bounding box center [613, 413] width 142 height 33
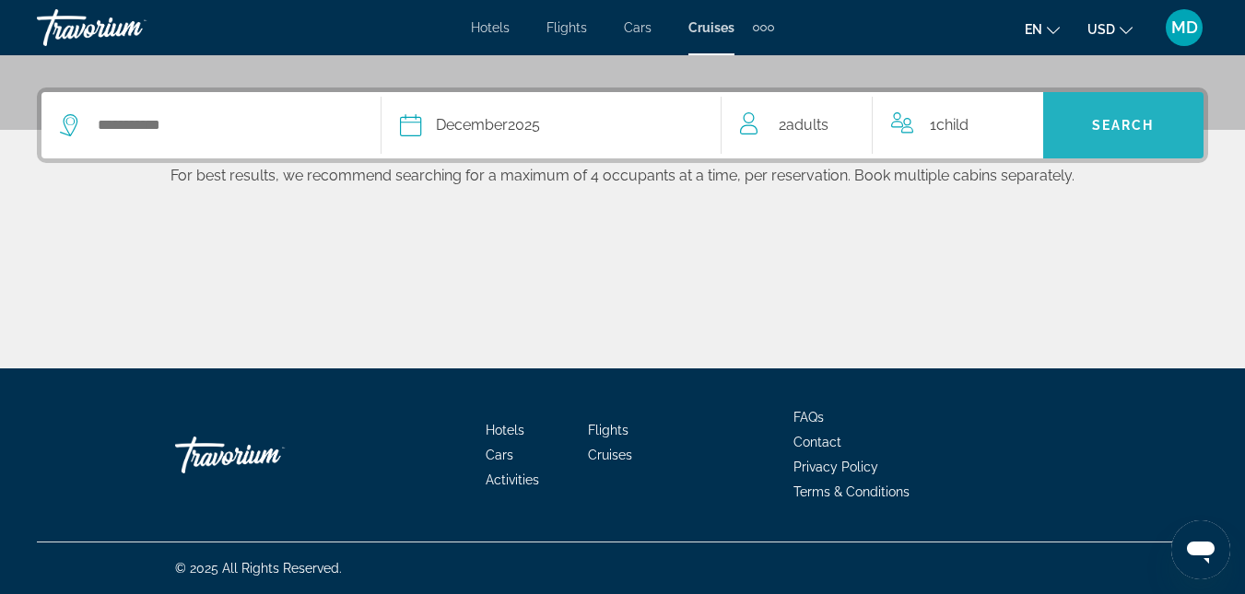
click at [1076, 135] on span "Search" at bounding box center [1123, 125] width 160 height 44
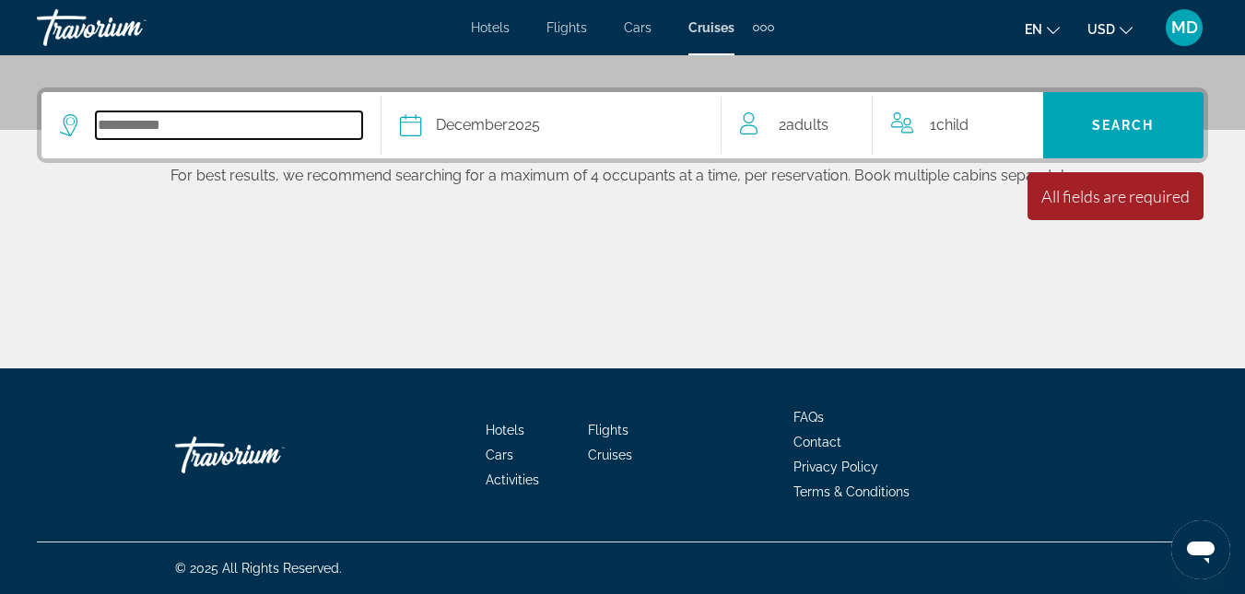
click at [178, 129] on input "Select cruise destination" at bounding box center [229, 125] width 266 height 28
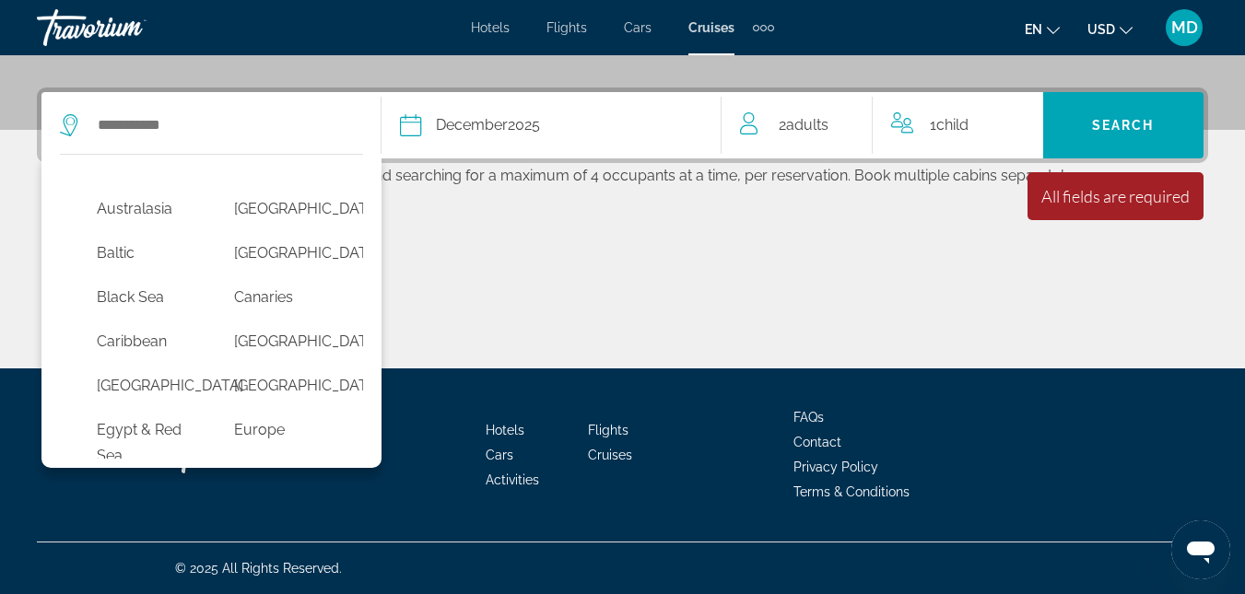
scroll to position [111, 0]
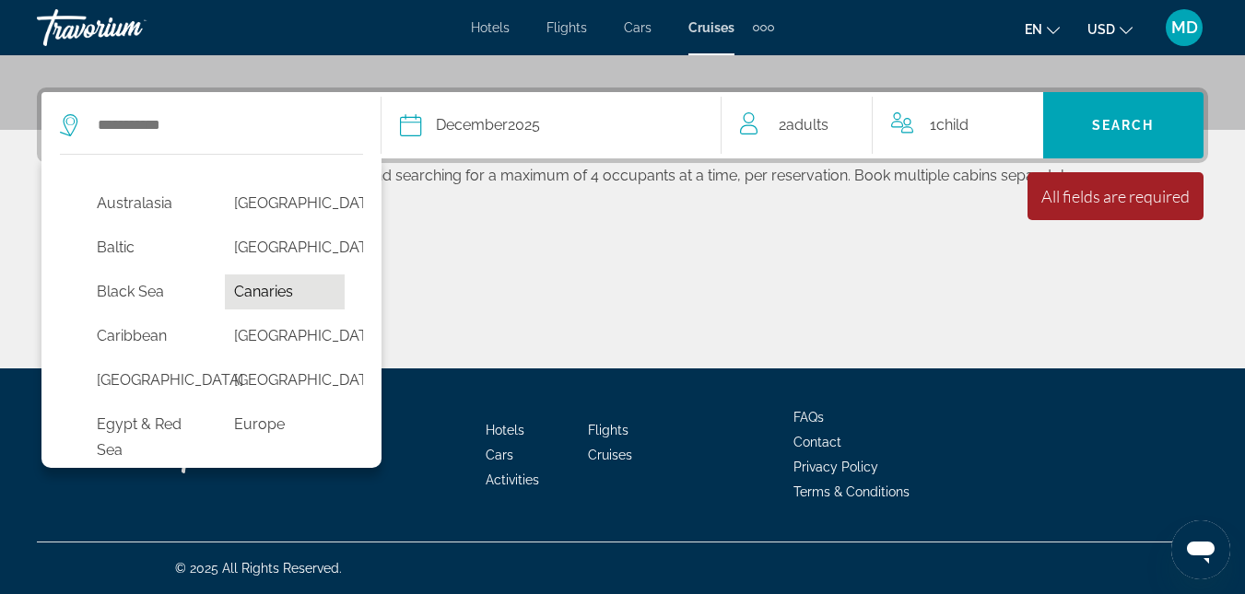
click at [273, 300] on button "Canaries" at bounding box center [284, 292] width 119 height 35
type input "********"
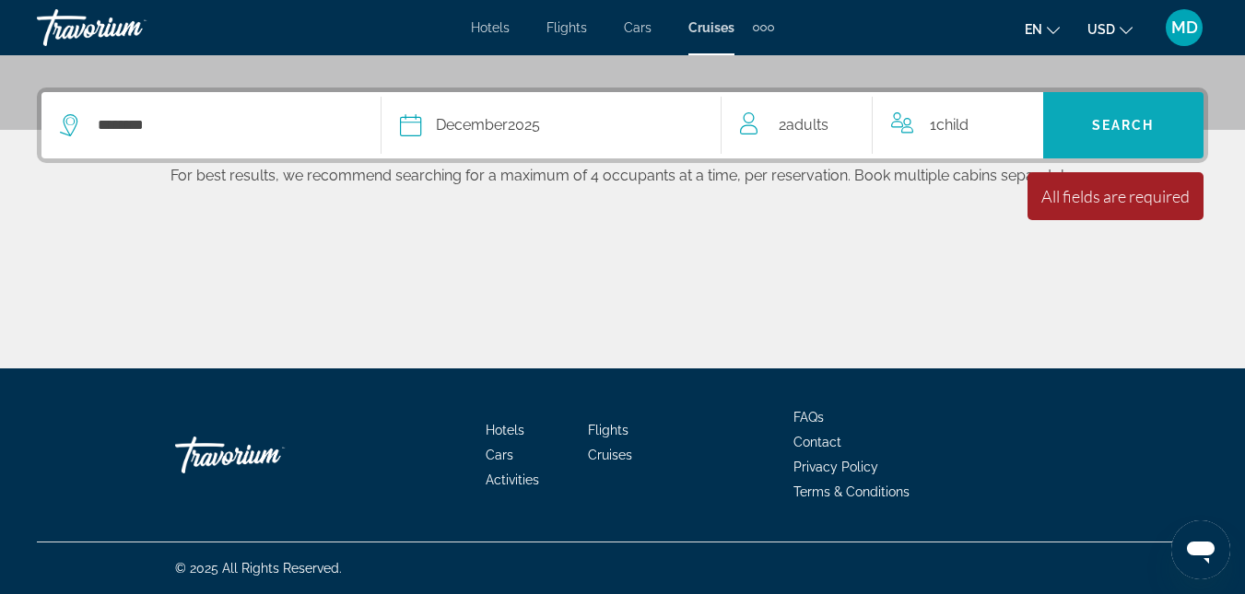
click at [1137, 109] on span "Search" at bounding box center [1123, 125] width 160 height 44
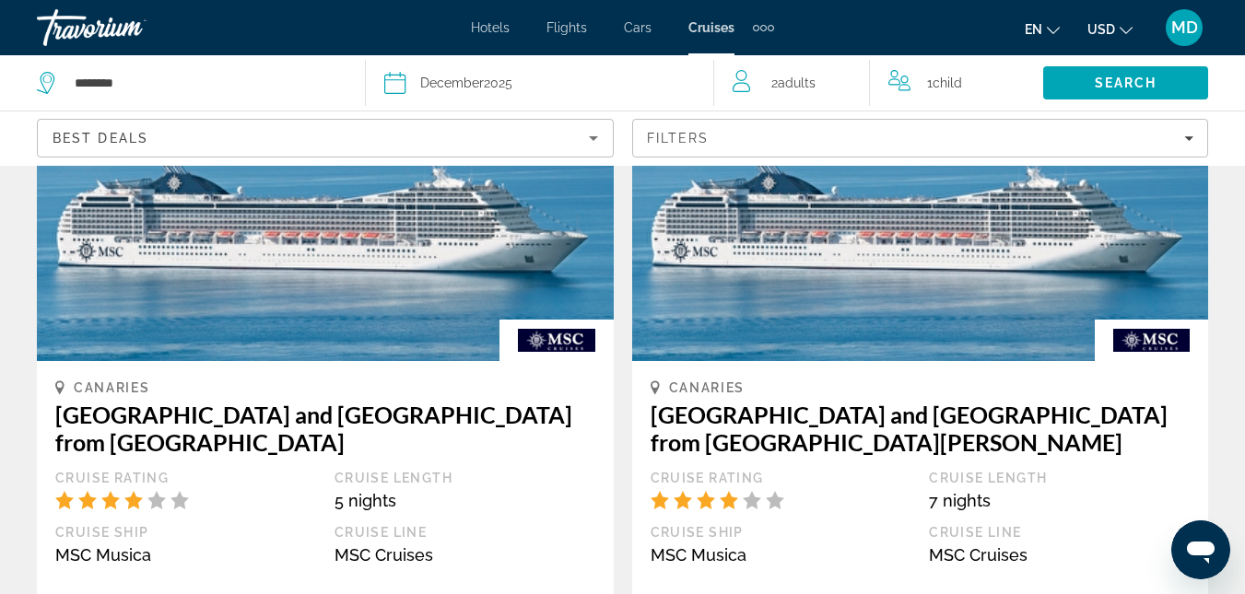
scroll to position [184, 0]
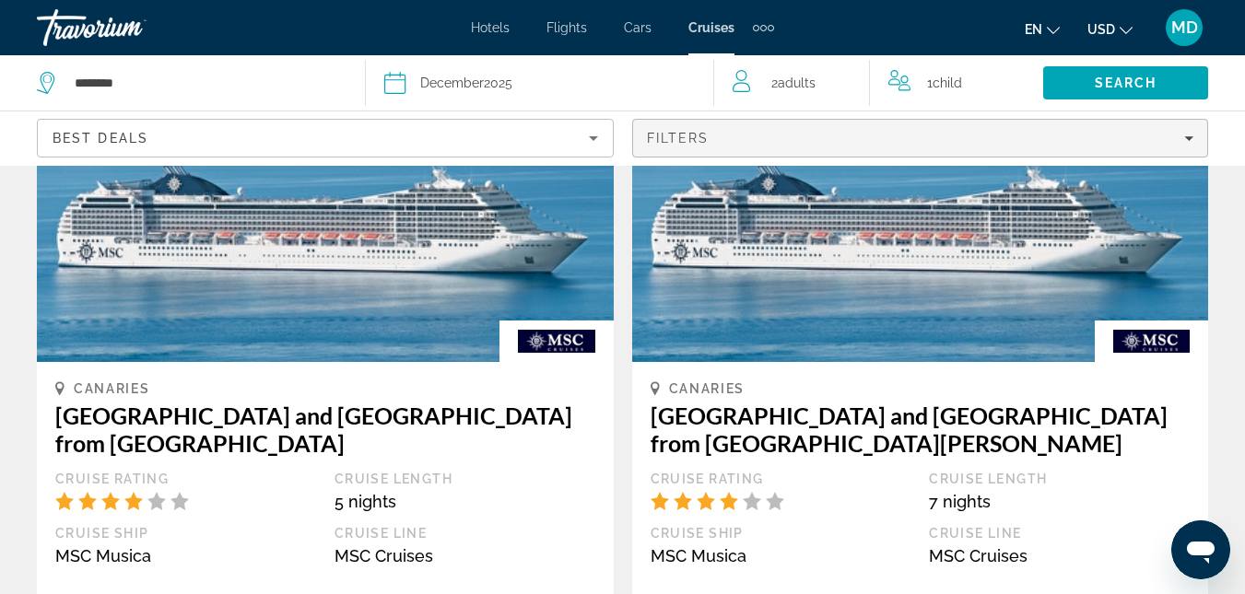
click at [1189, 137] on icon "Filters" at bounding box center [1188, 138] width 9 height 5
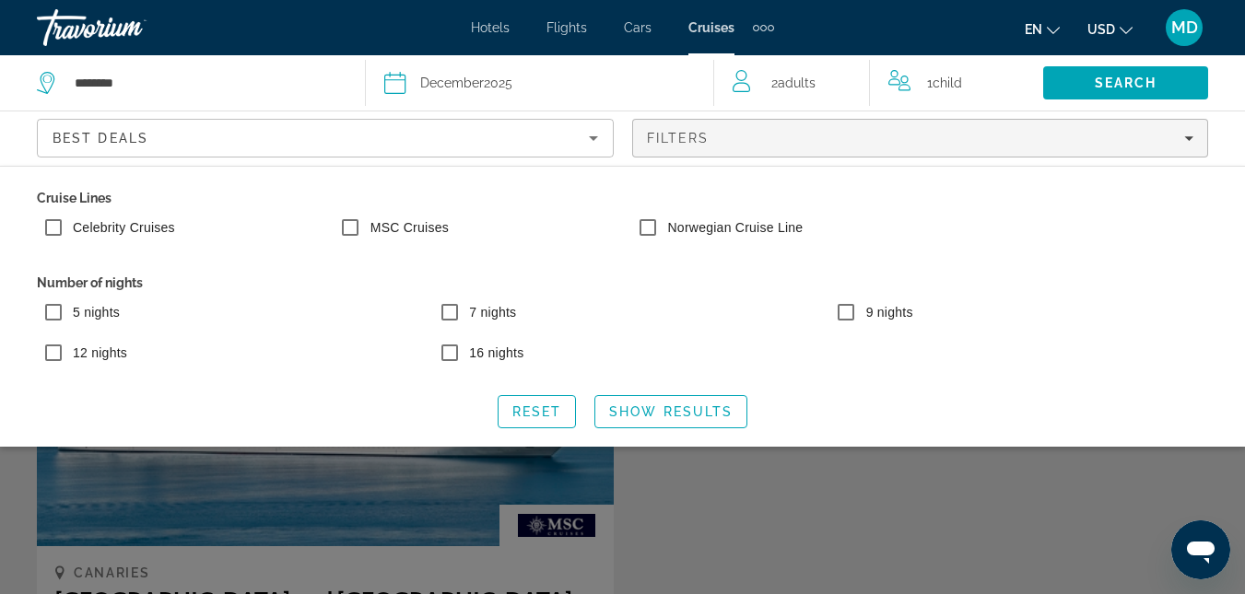
click at [575, 94] on div "Date [DATE]" at bounding box center [539, 83] width 310 height 26
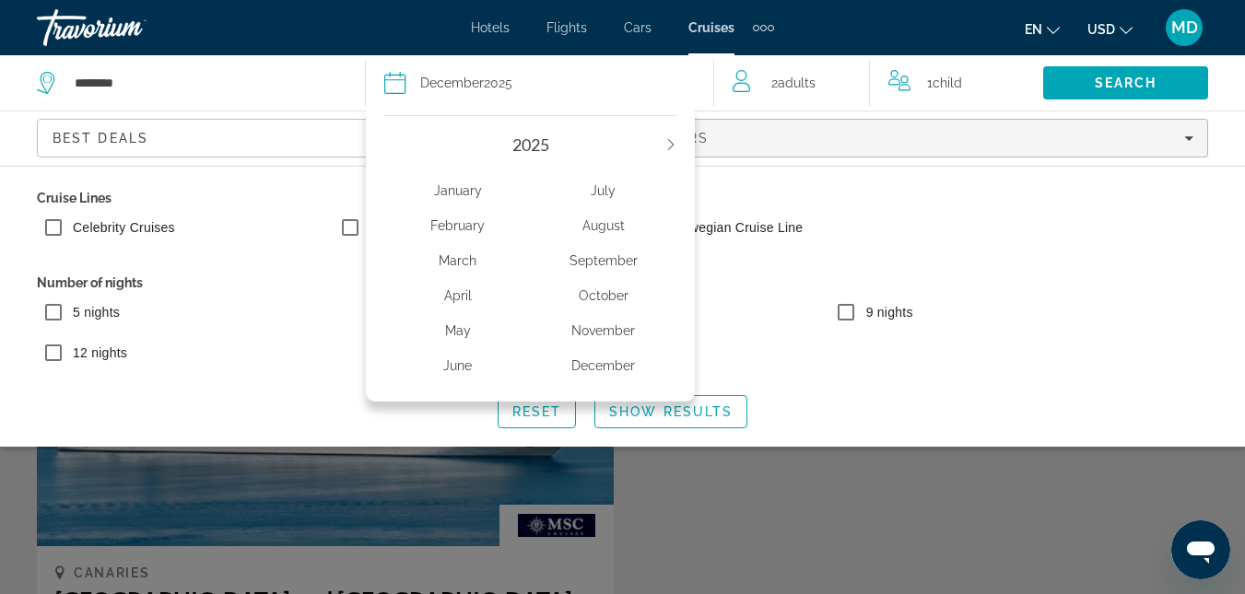
click at [603, 372] on div "December" at bounding box center [604, 365] width 146 height 33
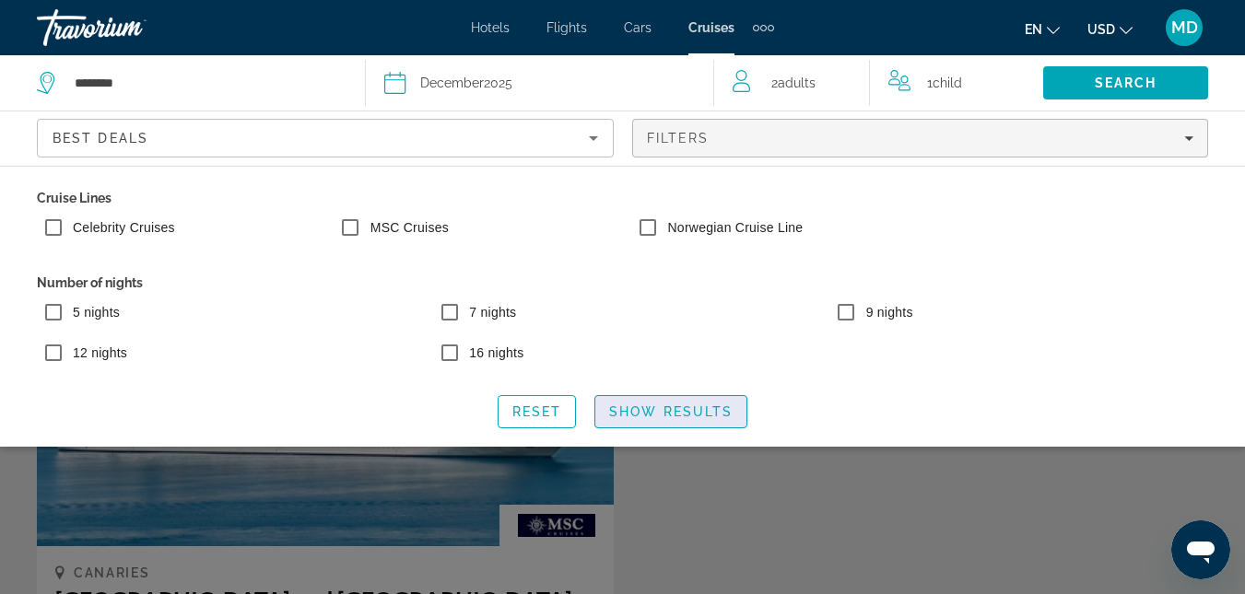
click at [643, 405] on span "Show Results" at bounding box center [670, 411] width 123 height 15
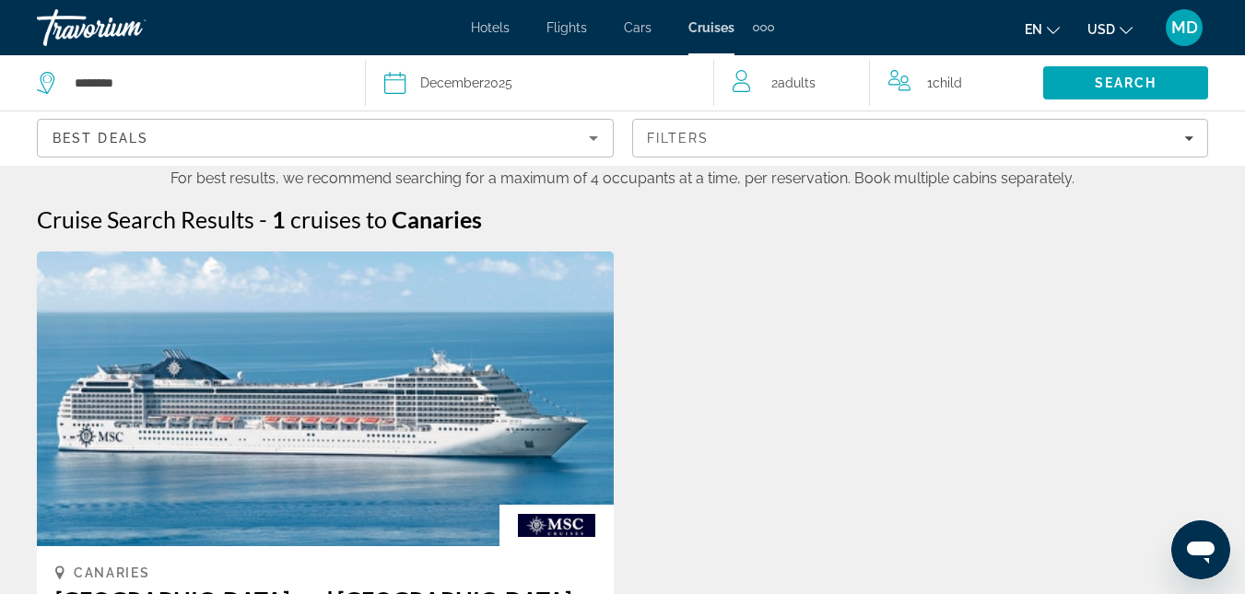
click at [504, 27] on span "Hotels" at bounding box center [490, 27] width 39 height 15
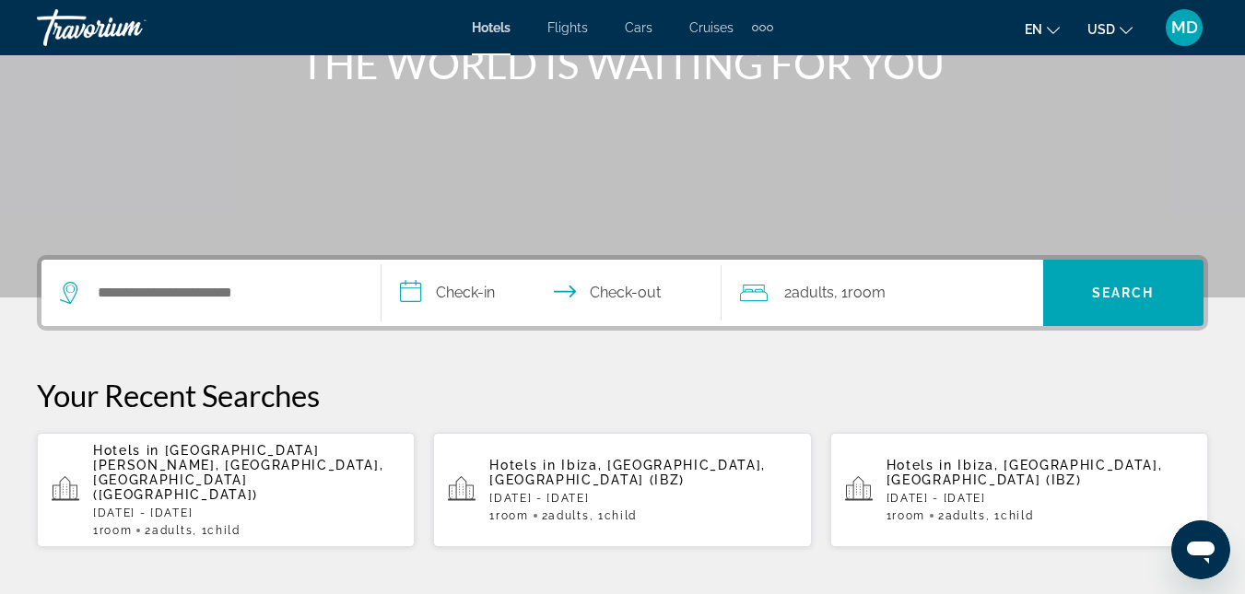
scroll to position [258, 0]
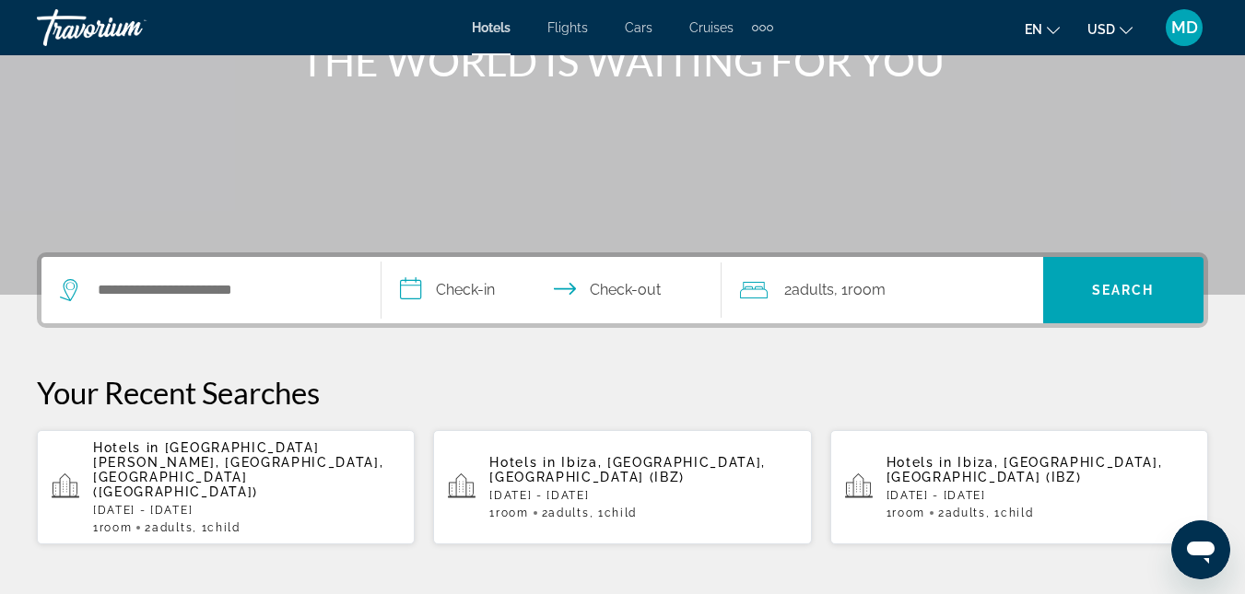
click at [302, 311] on div "Search widget" at bounding box center [211, 290] width 302 height 66
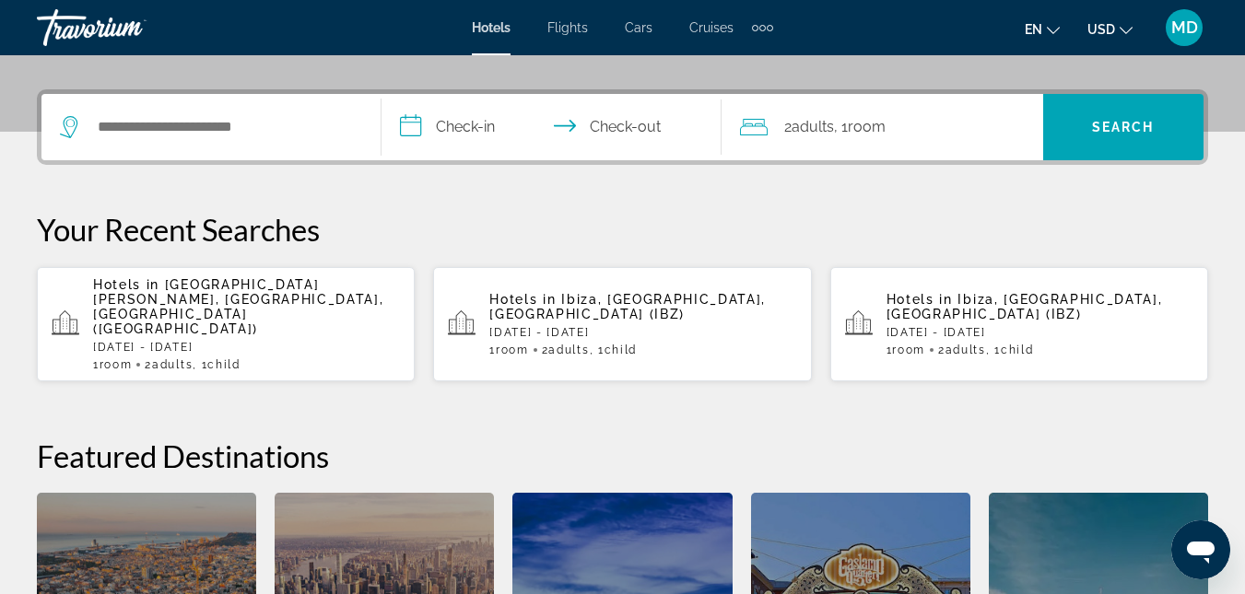
scroll to position [451, 0]
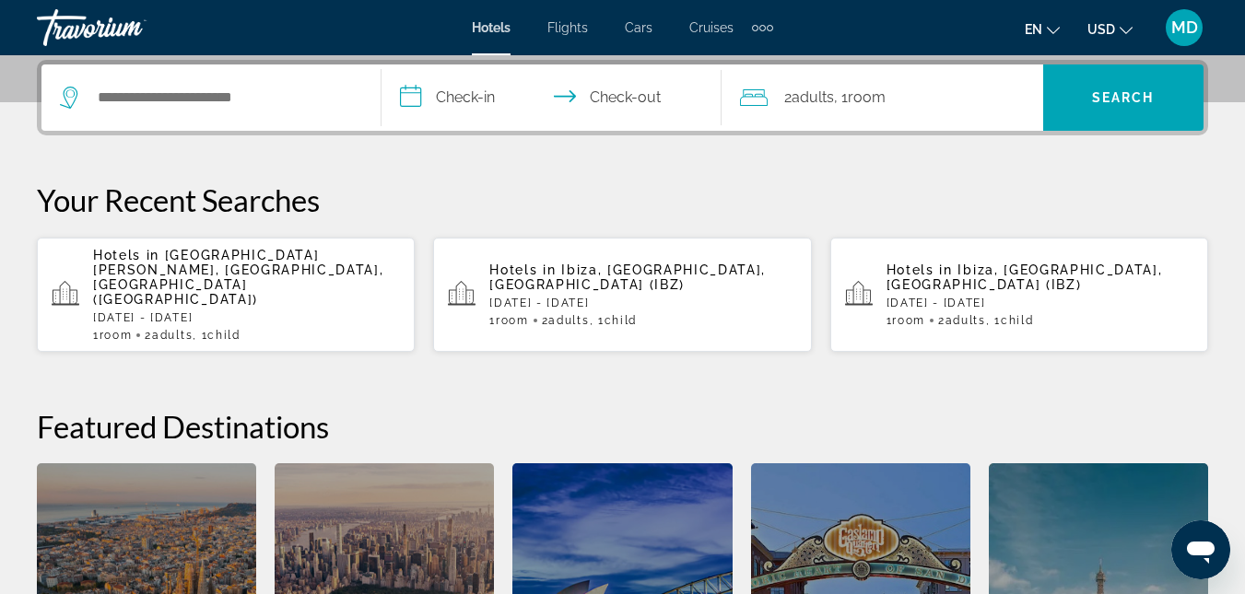
click at [264, 114] on div "Search widget" at bounding box center [211, 97] width 302 height 66
click at [266, 103] on input "Search hotel destination" at bounding box center [224, 98] width 257 height 28
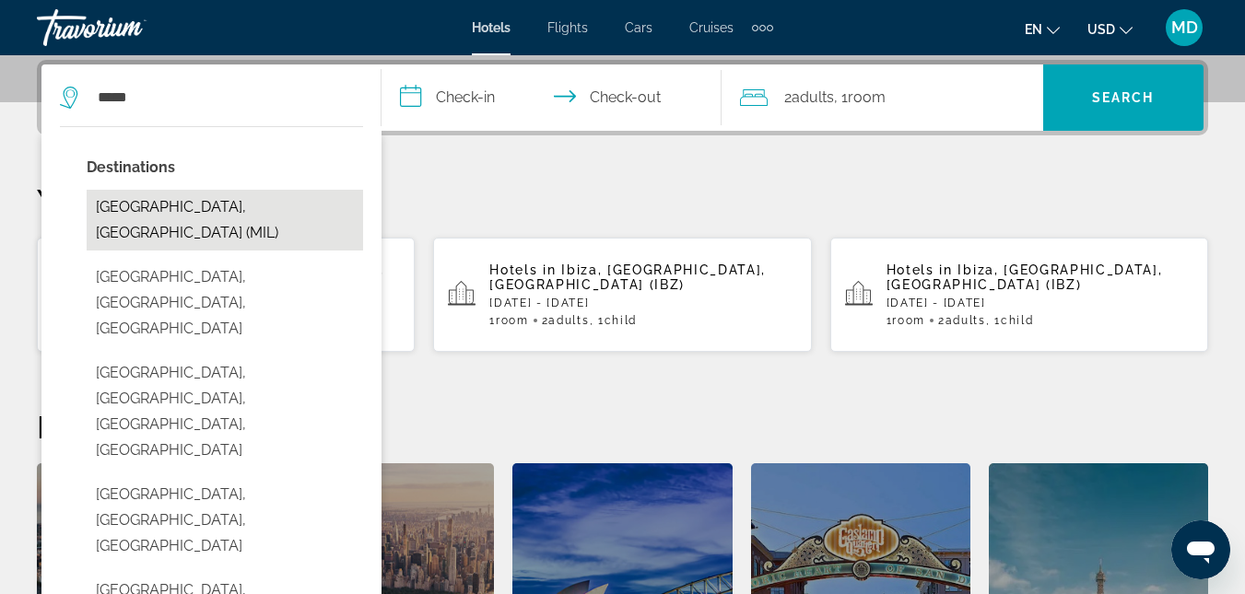
click at [200, 202] on button "[GEOGRAPHIC_DATA], [GEOGRAPHIC_DATA] (MIL)" at bounding box center [225, 220] width 276 height 61
type input "**********"
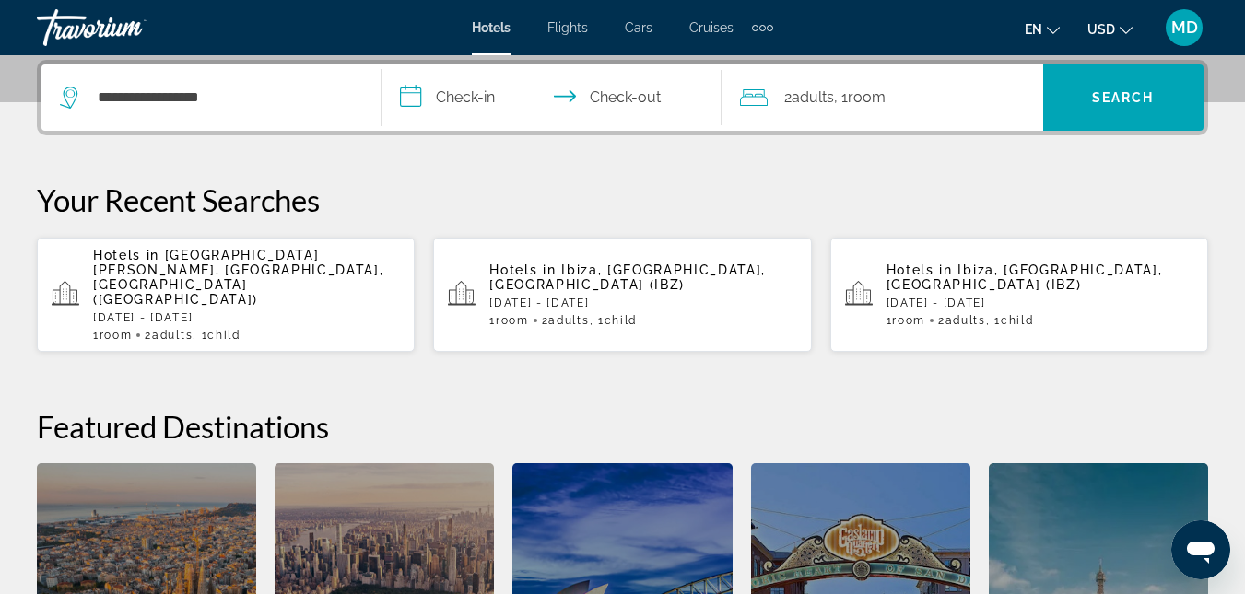
click at [515, 104] on input "**********" at bounding box center [554, 100] width 347 height 72
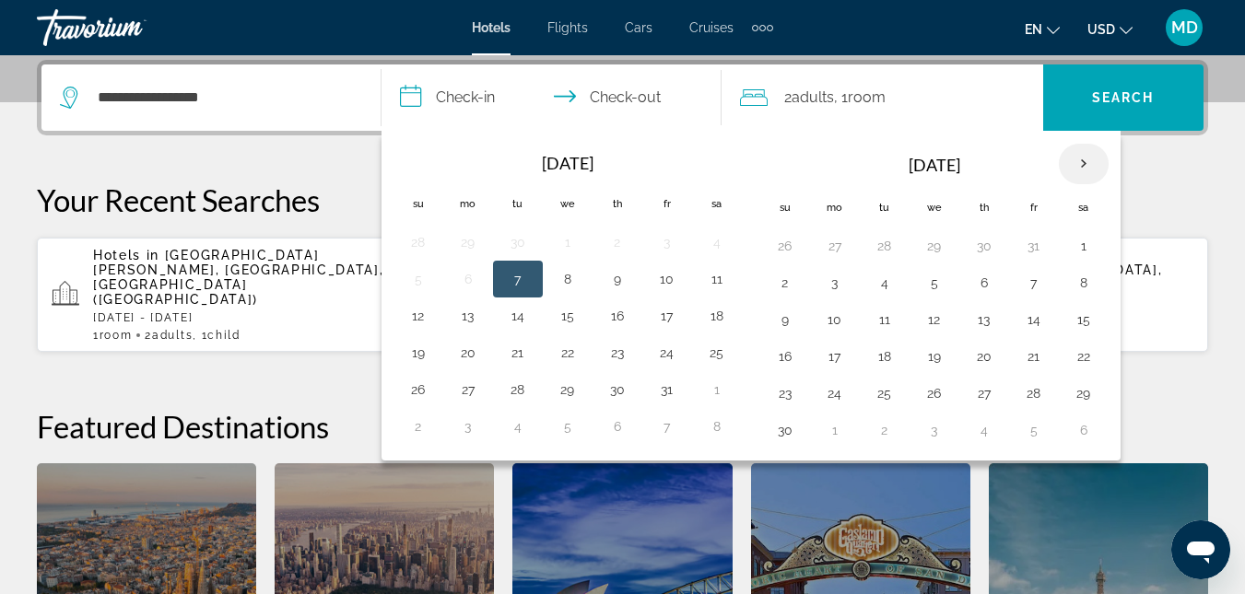
click at [1085, 161] on th "Next month" at bounding box center [1084, 164] width 50 height 41
click at [881, 397] on button "30" at bounding box center [884, 394] width 29 height 26
click at [1084, 159] on th "Next month" at bounding box center [1084, 164] width 50 height 41
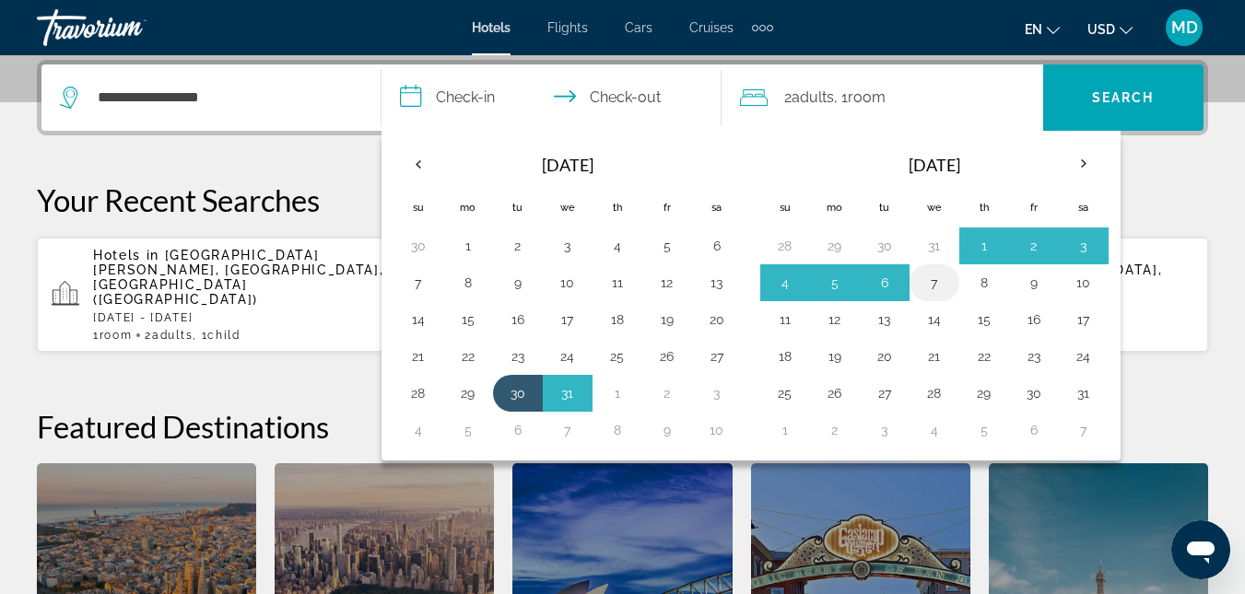
click at [931, 280] on button "7" at bounding box center [933, 283] width 29 height 26
type input "**********"
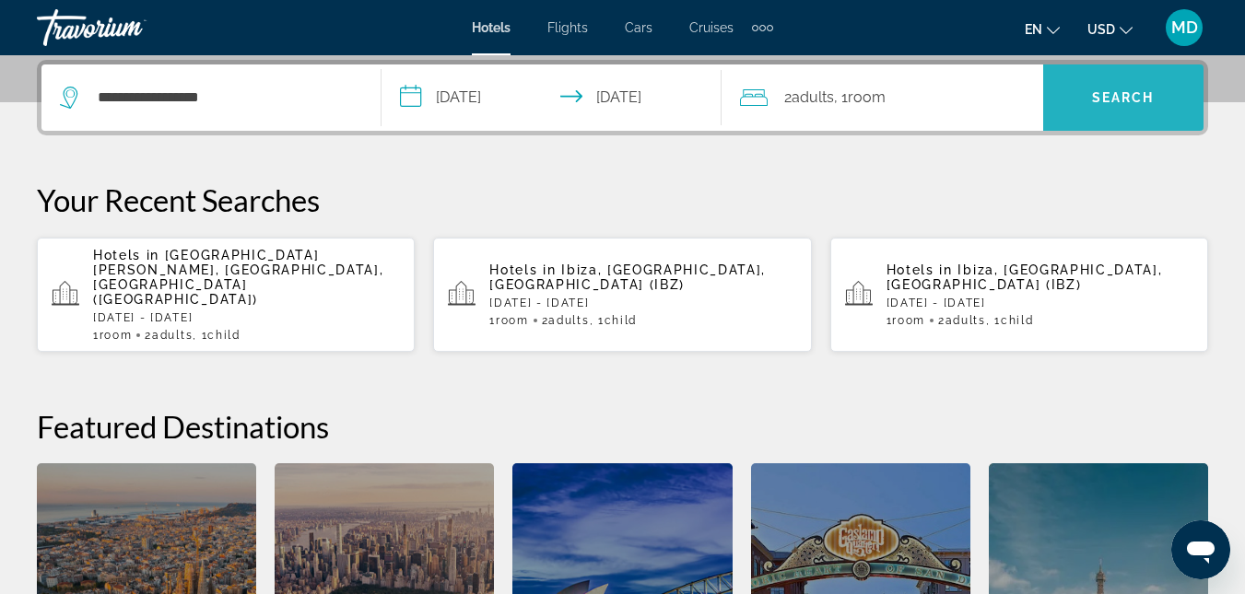
click at [1083, 84] on span "Search" at bounding box center [1123, 98] width 160 height 44
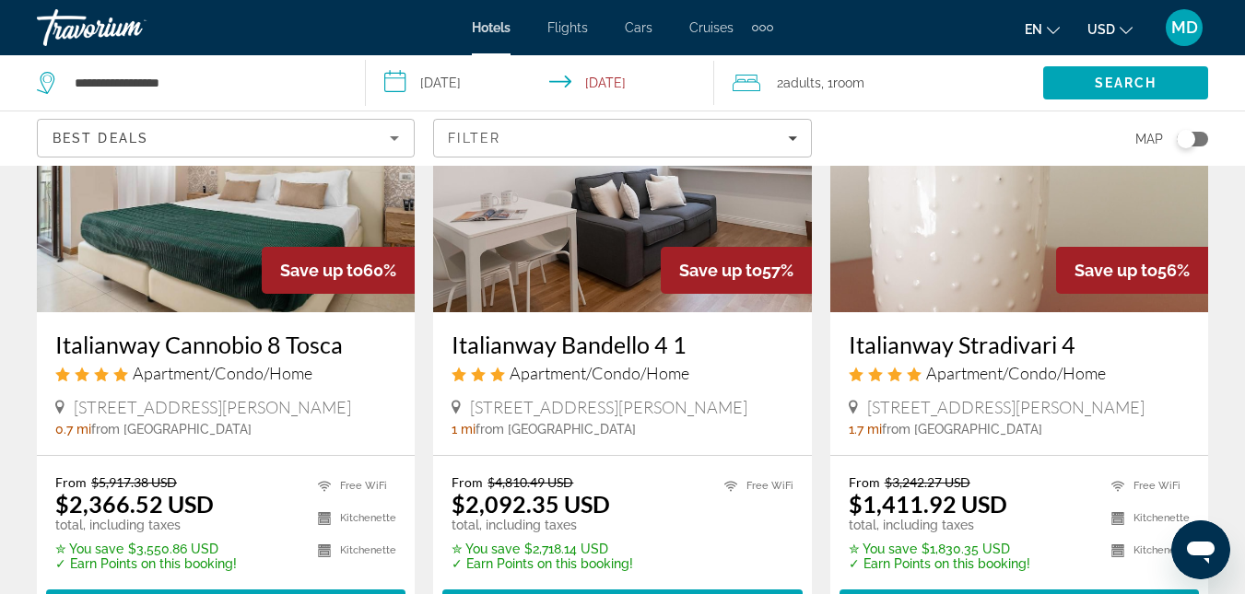
scroll to position [221, 0]
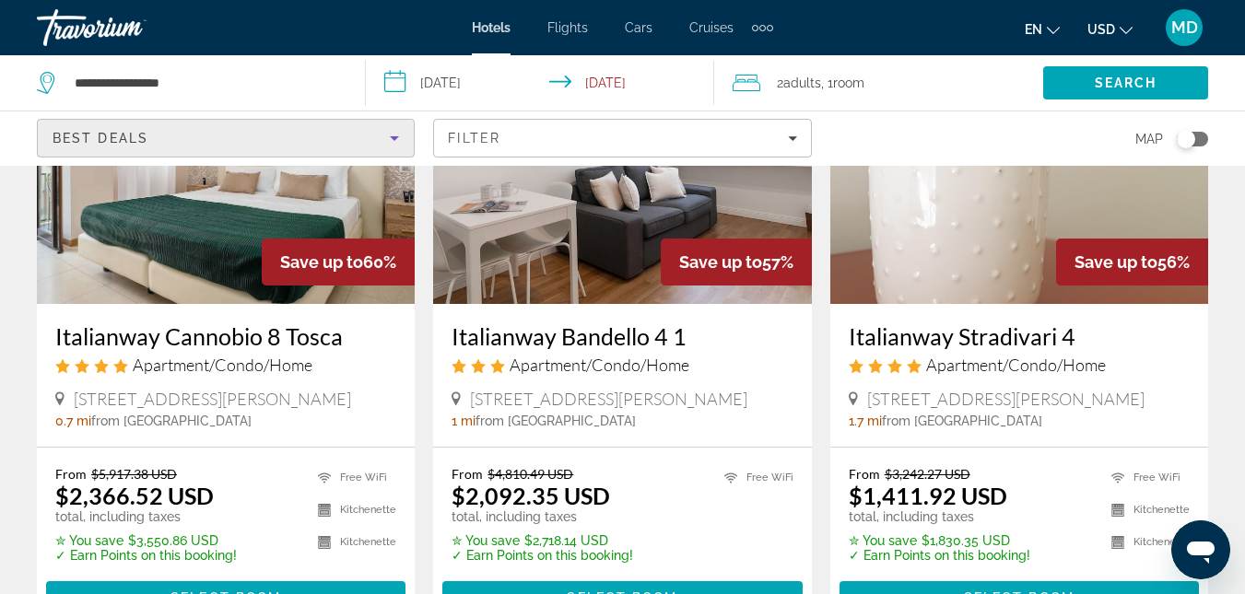
click at [396, 144] on icon "Sort by" at bounding box center [394, 138] width 22 height 22
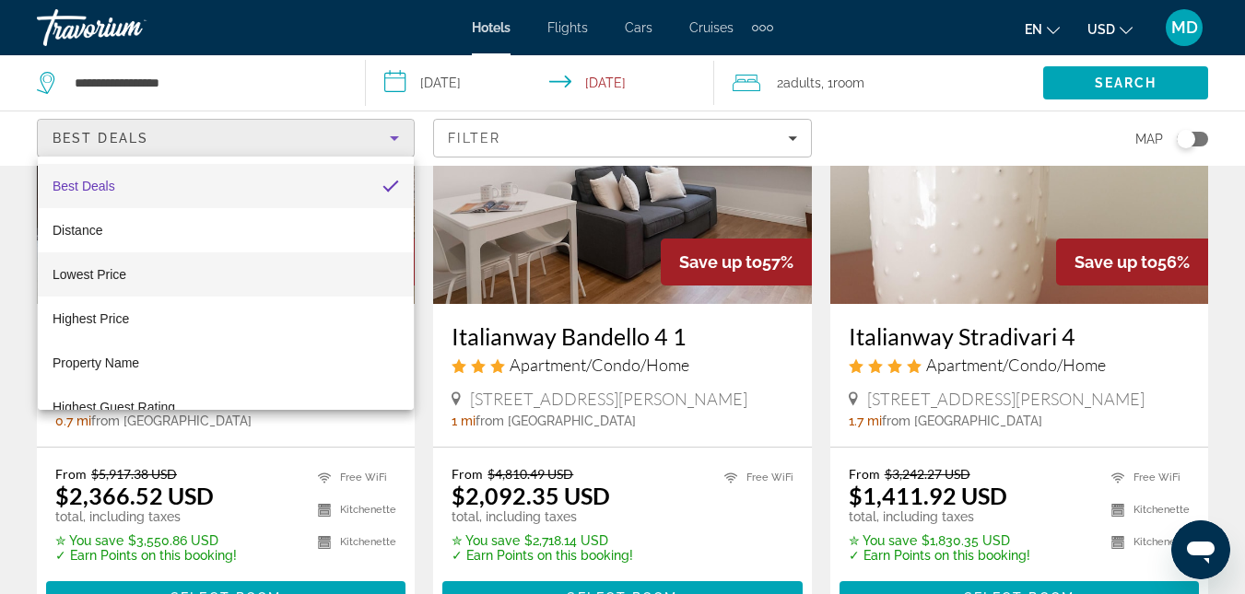
click at [121, 272] on span "Lowest Price" at bounding box center [90, 274] width 74 height 15
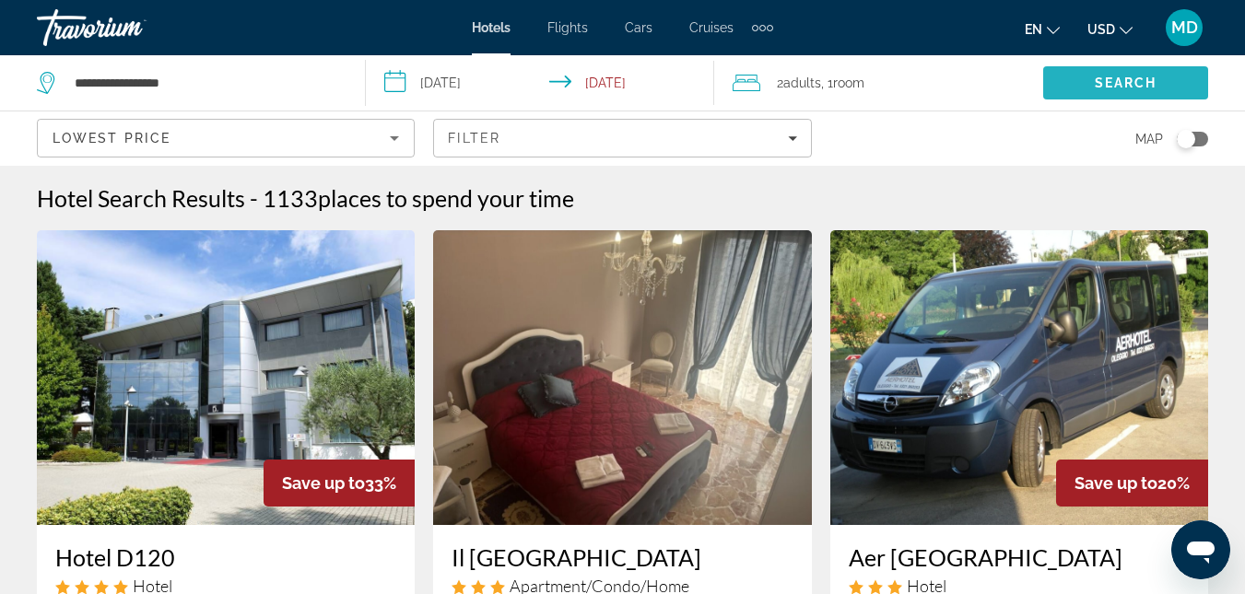
click at [1092, 86] on span "Search" at bounding box center [1125, 83] width 165 height 44
click at [1118, 73] on span "Search" at bounding box center [1125, 83] width 165 height 44
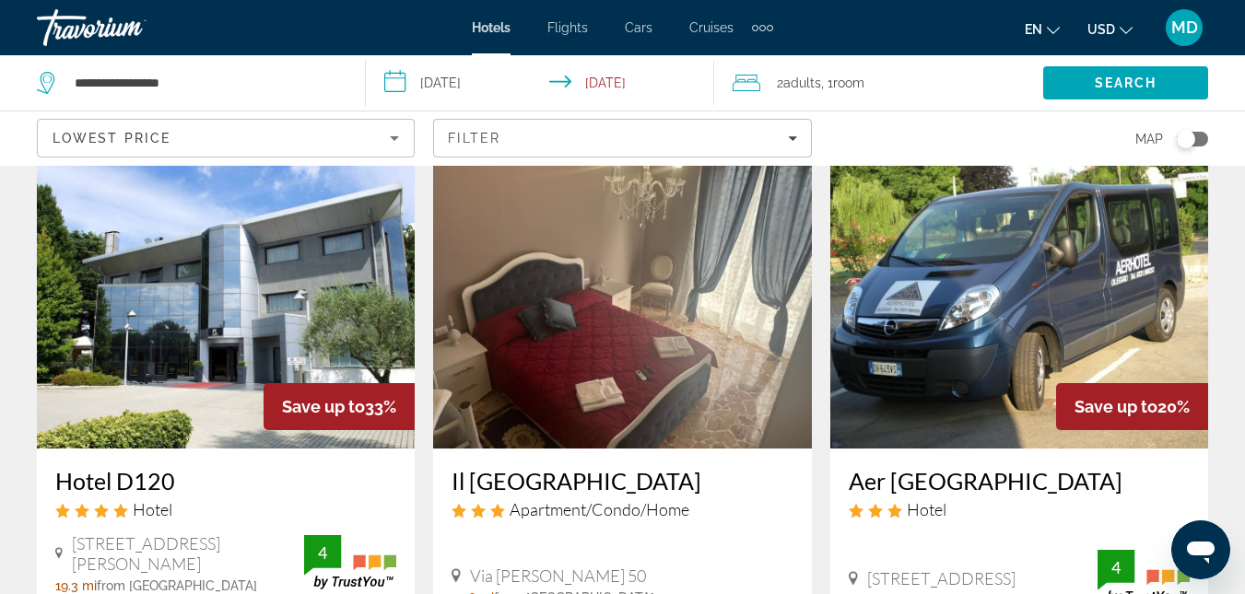
scroll to position [74, 0]
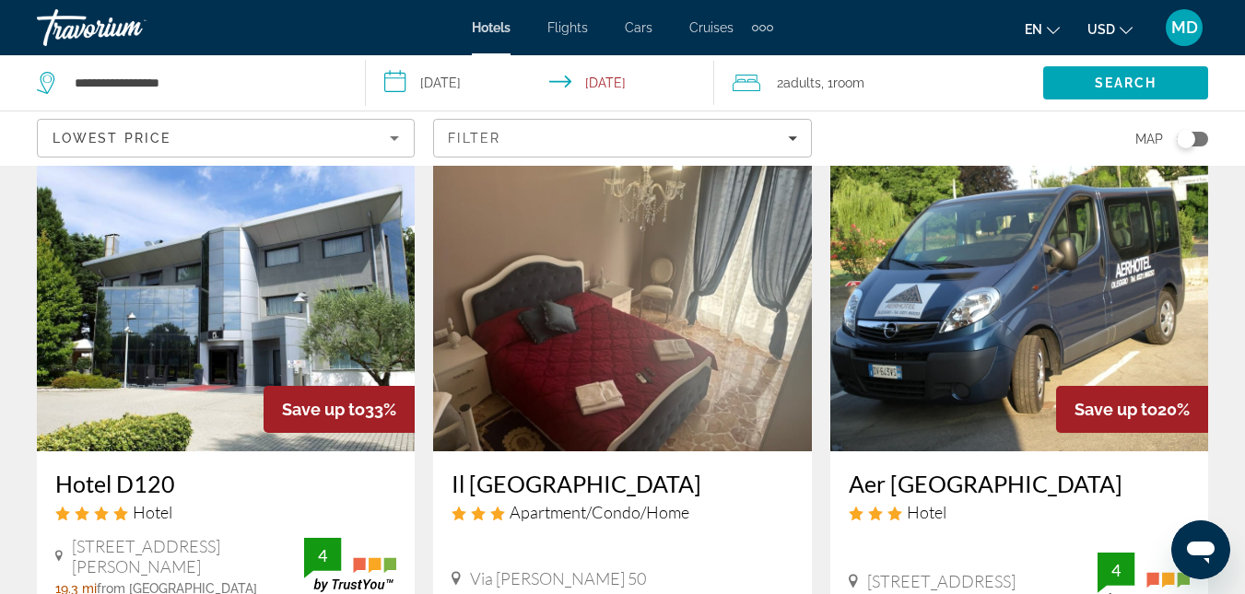
click at [816, 87] on span "Adults" at bounding box center [802, 83] width 38 height 15
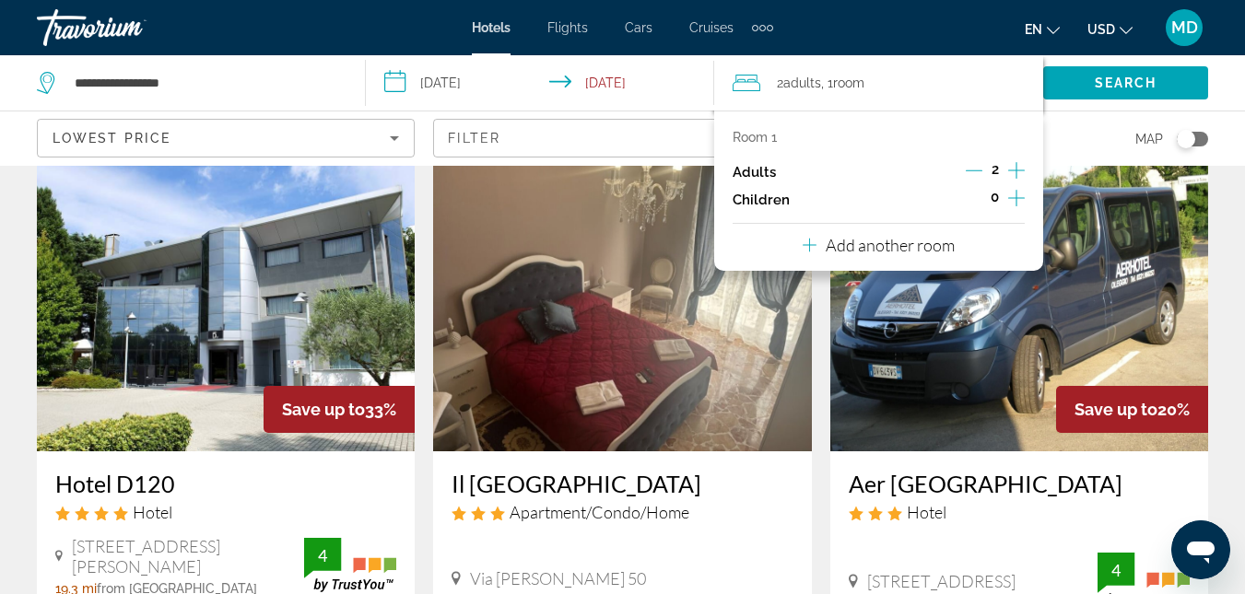
click at [1016, 200] on icon "Increment children" at bounding box center [1016, 198] width 17 height 17
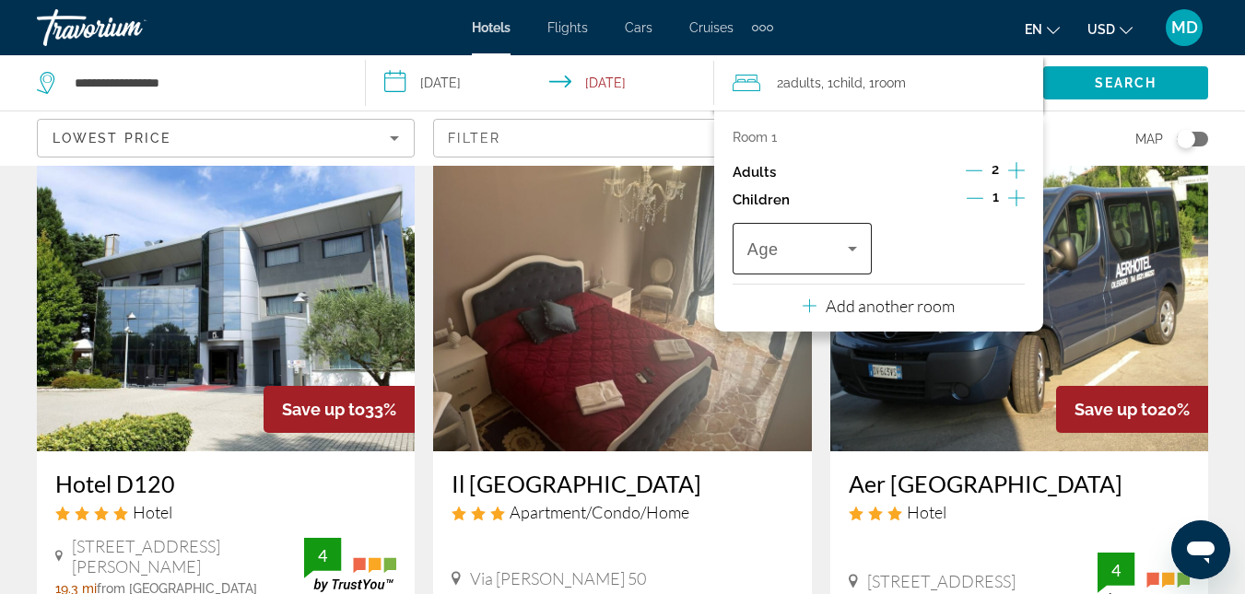
click at [859, 260] on div "Age" at bounding box center [801, 249] width 139 height 52
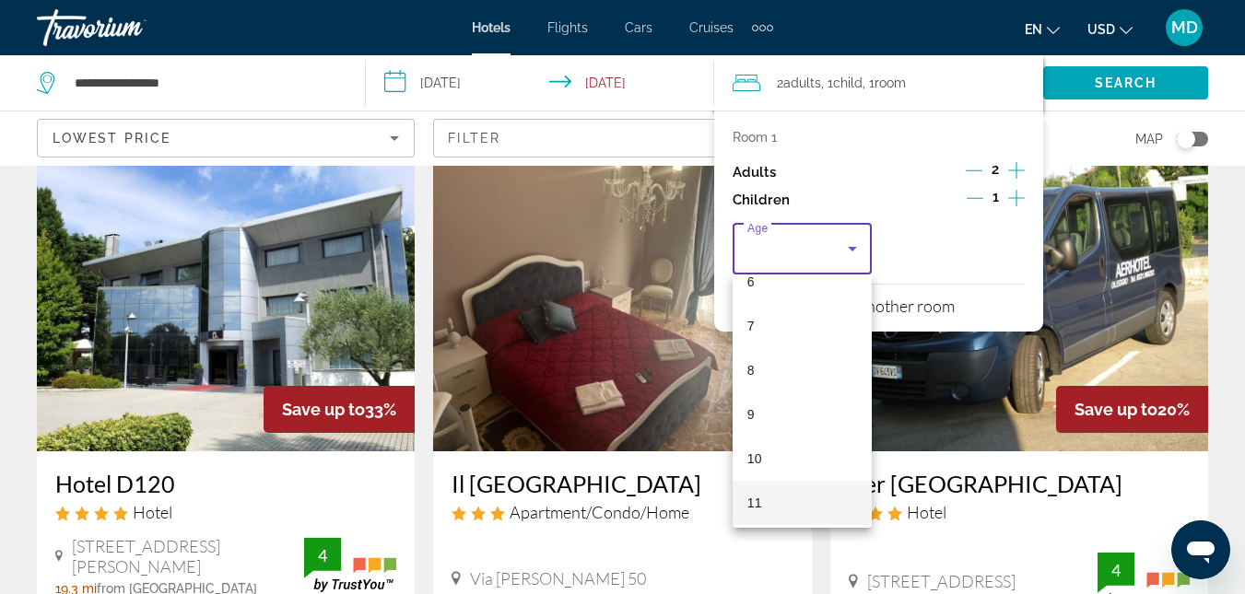
scroll to position [295, 0]
click at [760, 409] on mat-option "9" at bounding box center [801, 407] width 139 height 44
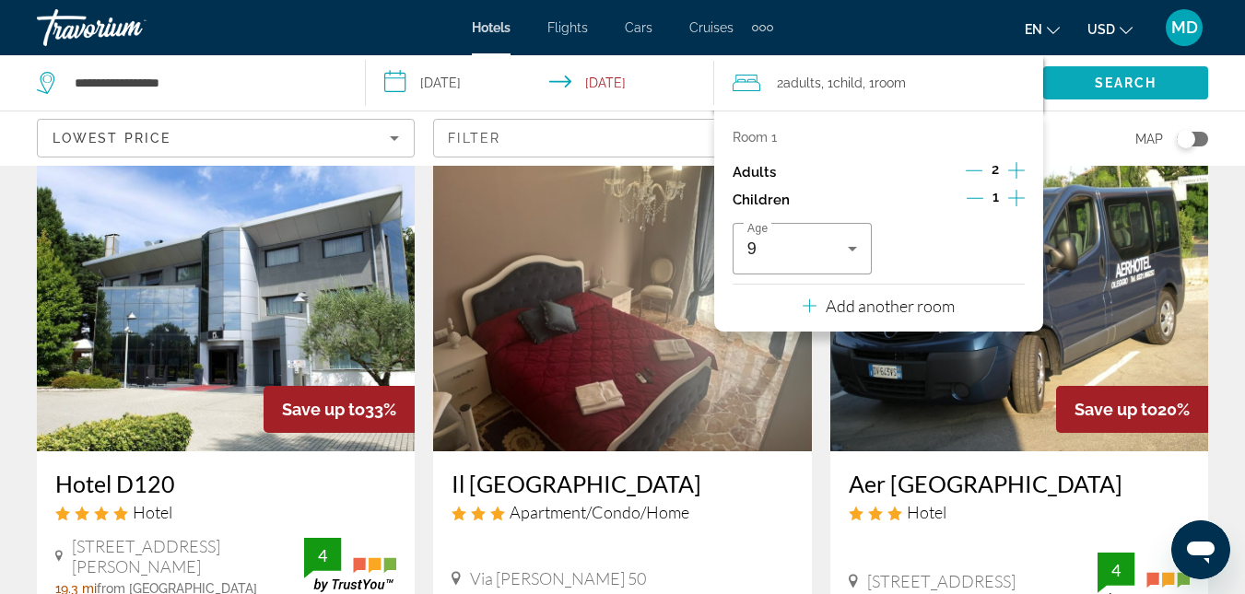
click at [1128, 67] on span "Search" at bounding box center [1125, 83] width 165 height 44
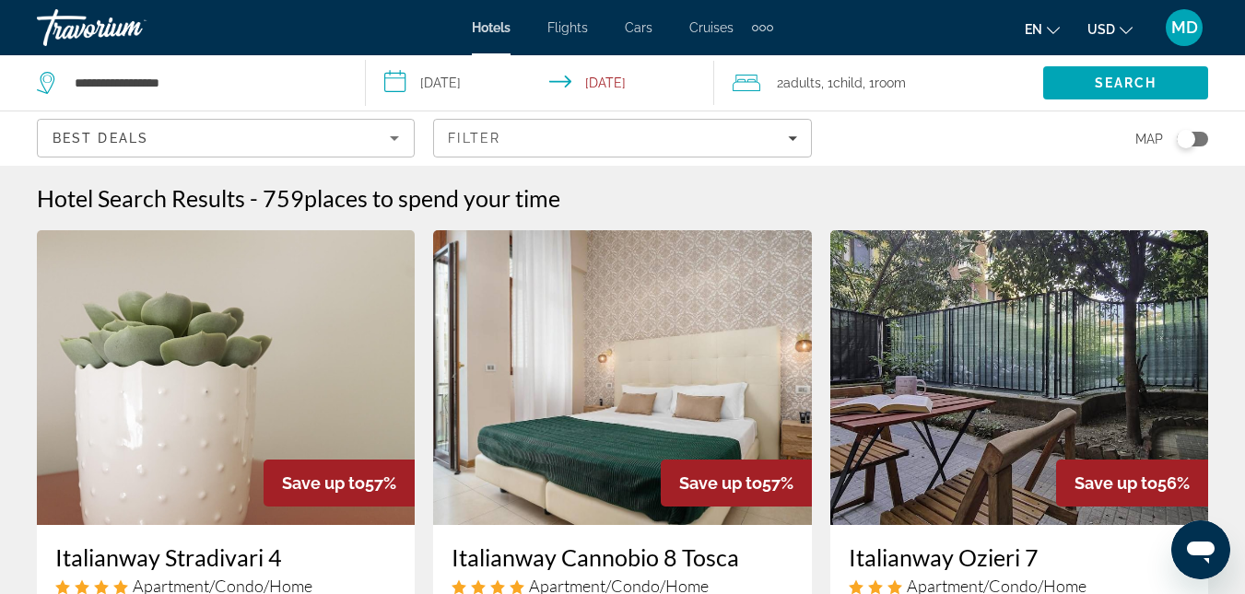
click at [391, 143] on icon "Sort by" at bounding box center [394, 138] width 22 height 22
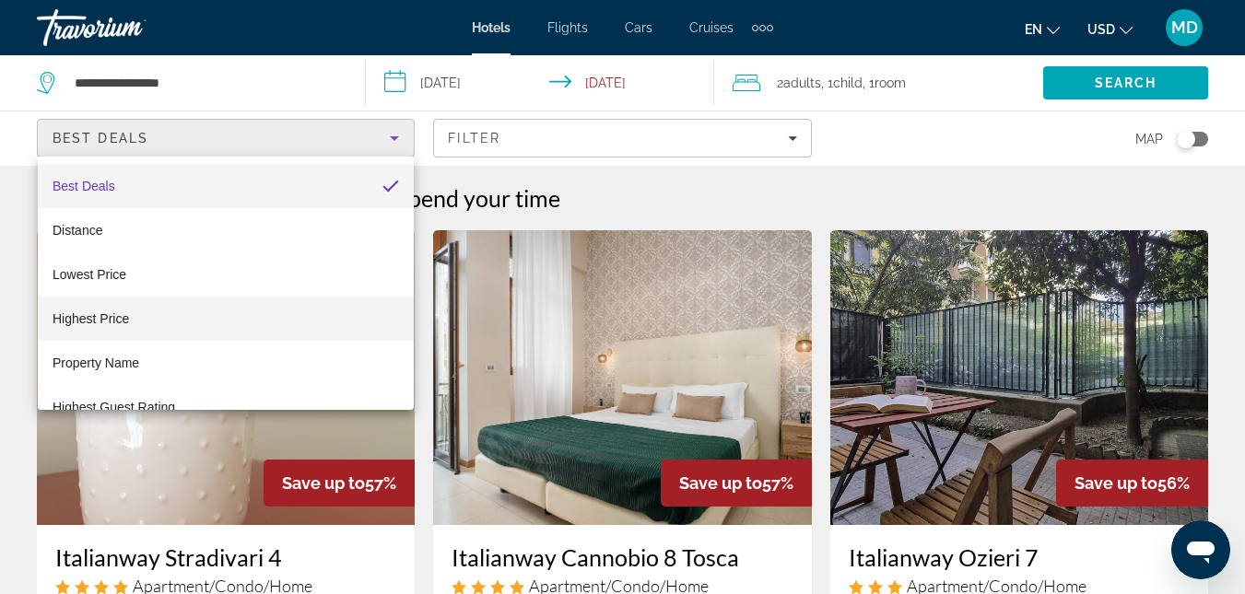
click at [226, 303] on mat-option "Highest Price" at bounding box center [226, 319] width 376 height 44
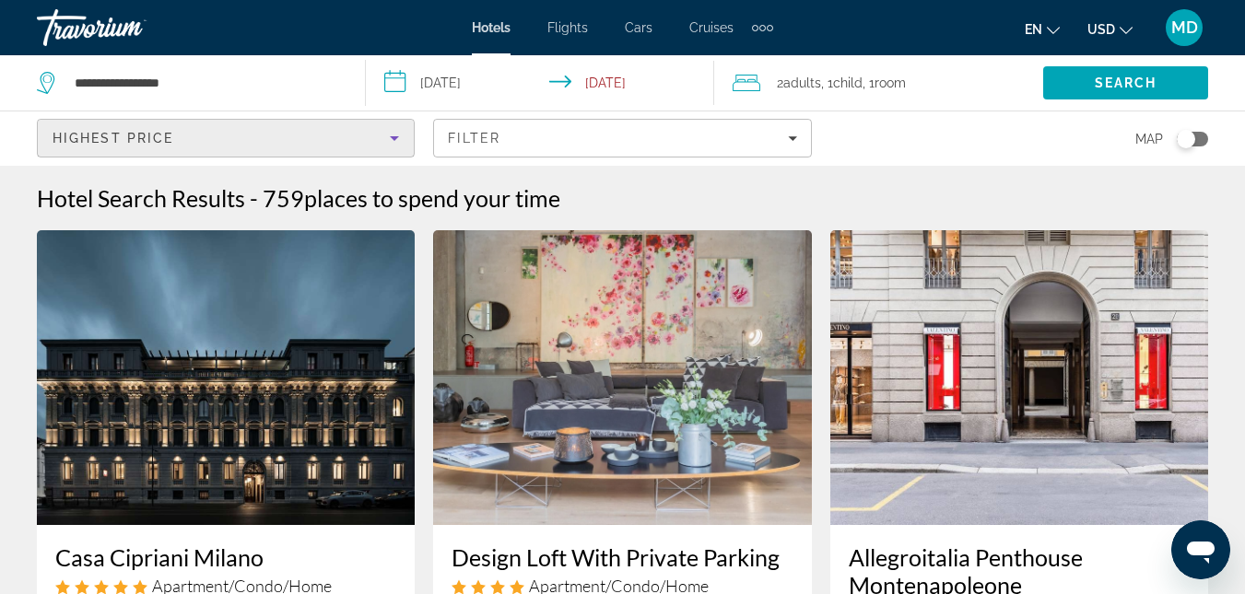
click at [398, 132] on icon "Sort by" at bounding box center [394, 138] width 22 height 22
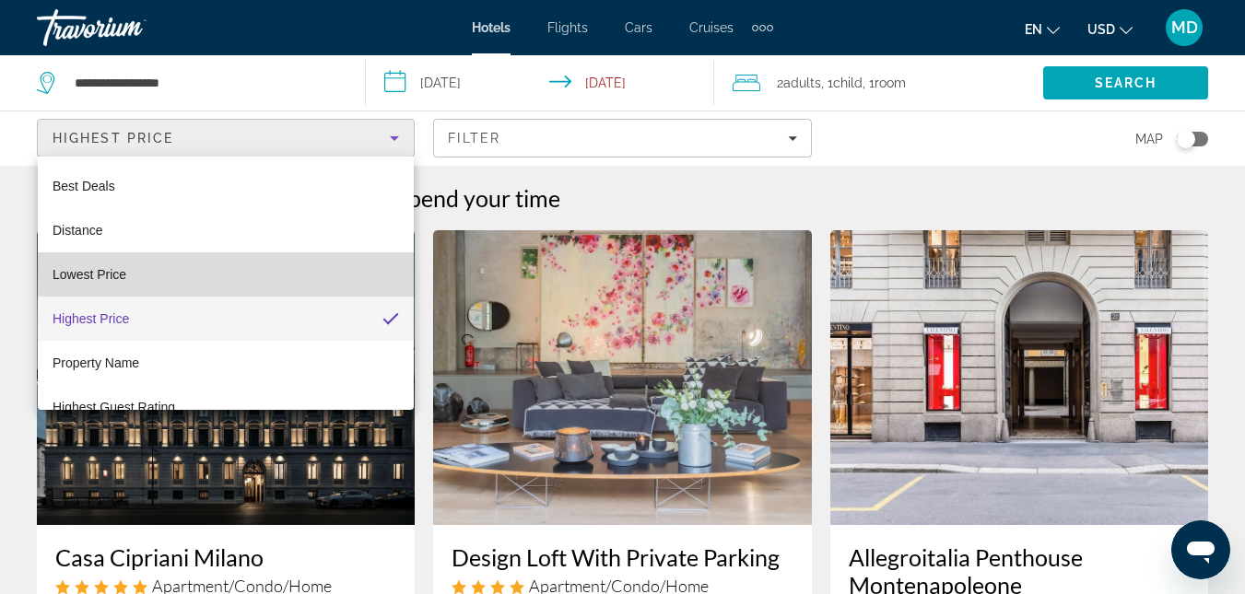
click at [230, 257] on mat-option "Lowest Price" at bounding box center [226, 274] width 376 height 44
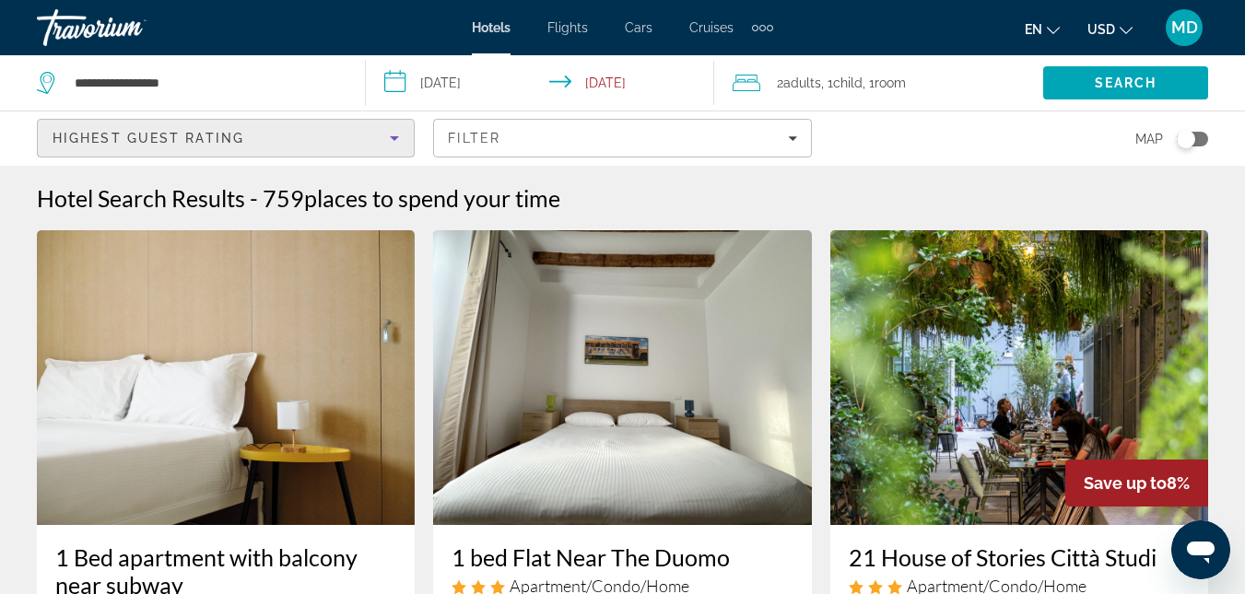
click at [391, 141] on icon "Sort by" at bounding box center [394, 138] width 22 height 22
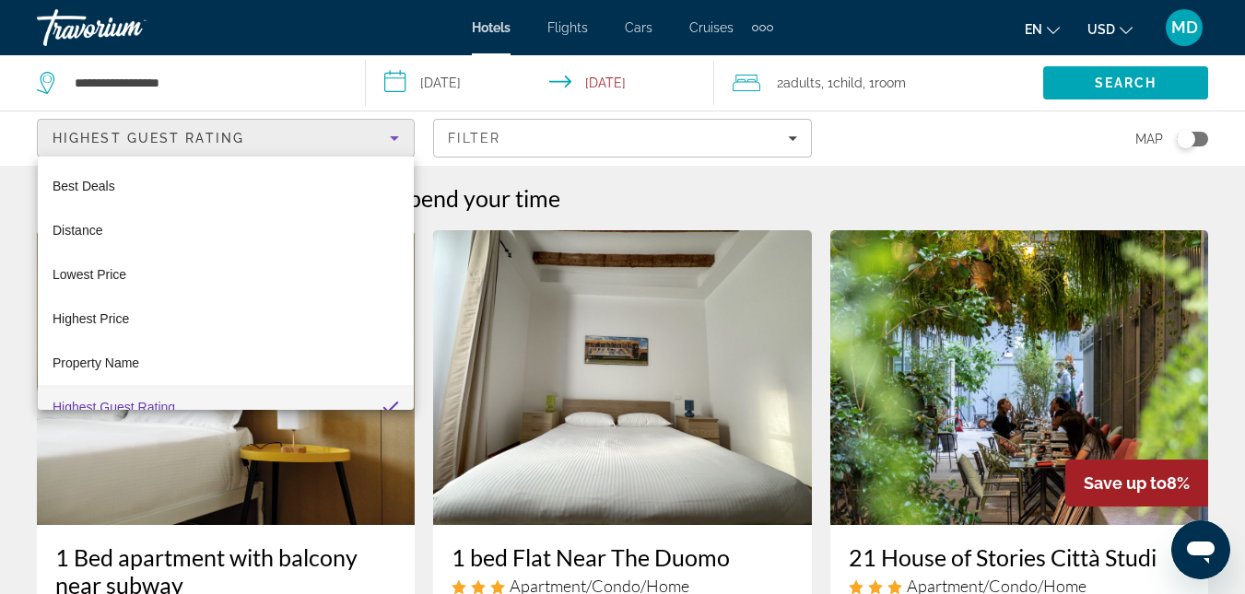
scroll to position [19, 0]
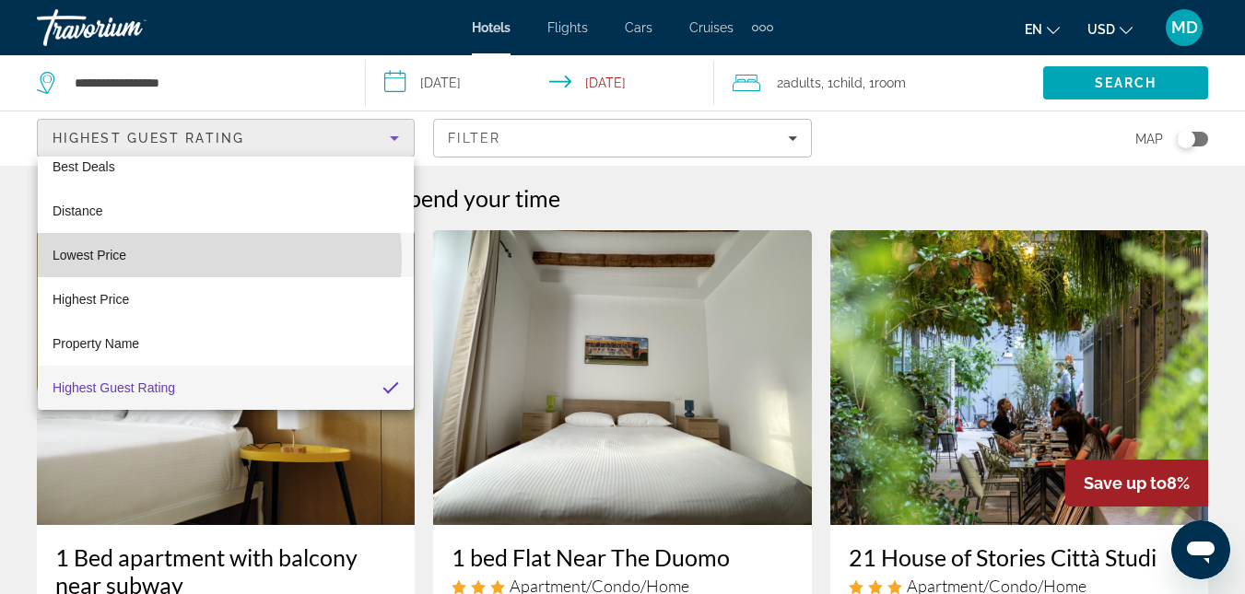
click at [172, 258] on mat-option "Lowest Price" at bounding box center [226, 255] width 376 height 44
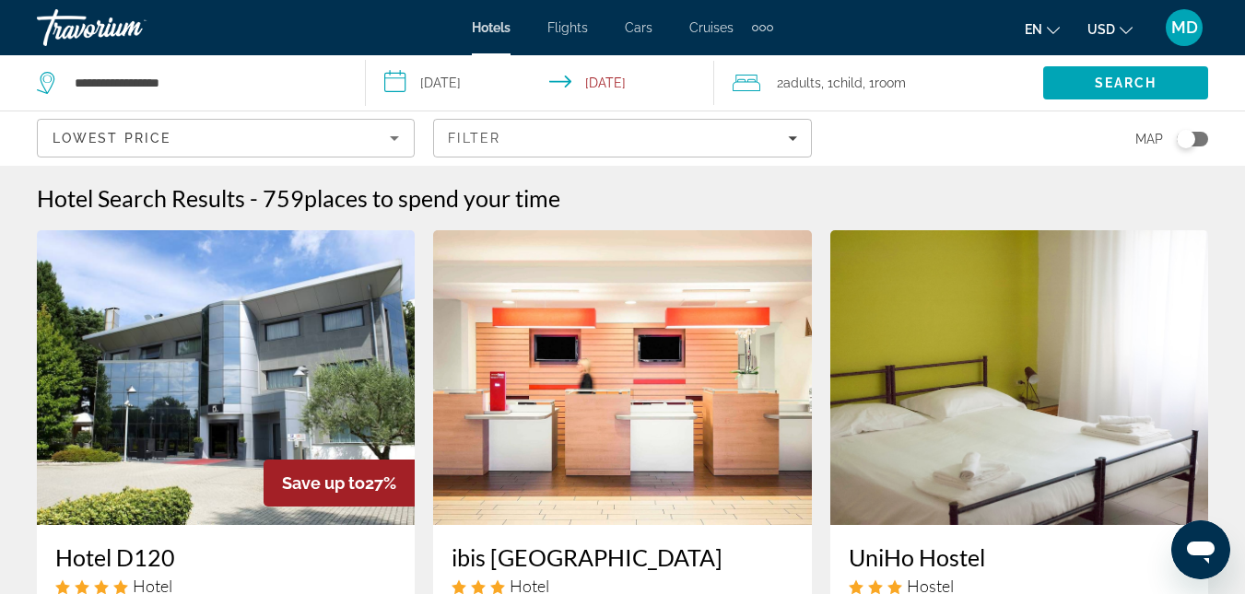
click at [952, 142] on div "Map" at bounding box center [1019, 138] width 378 height 54
click at [1101, 90] on span "Search" at bounding box center [1125, 83] width 165 height 44
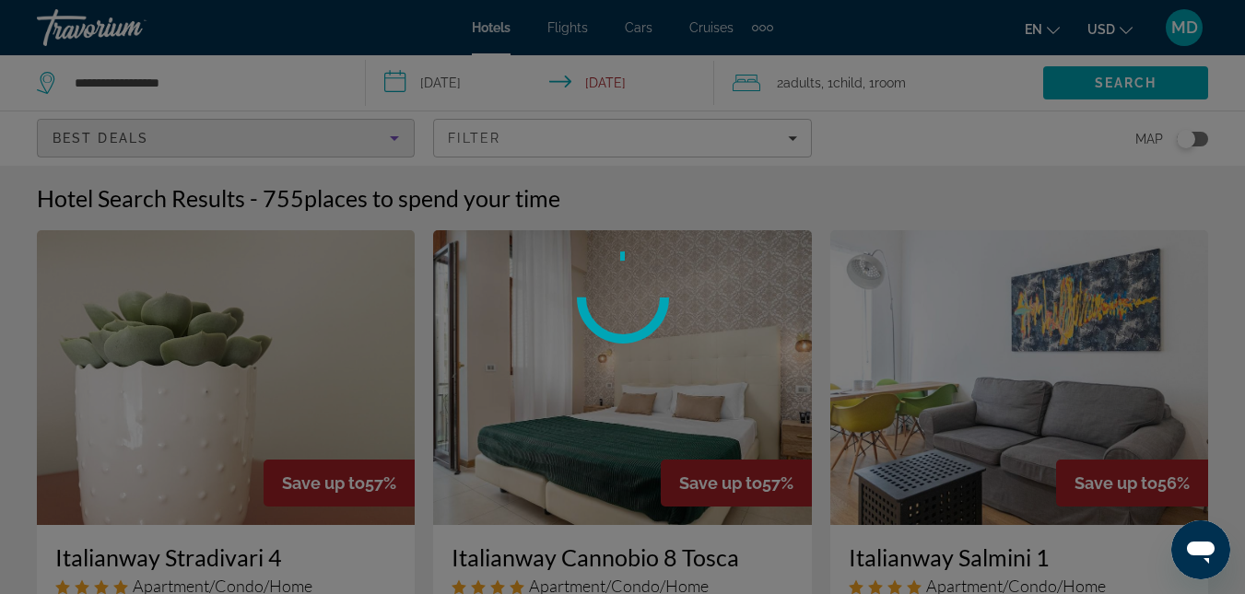
click at [394, 135] on div "**********" at bounding box center [622, 297] width 1245 height 594
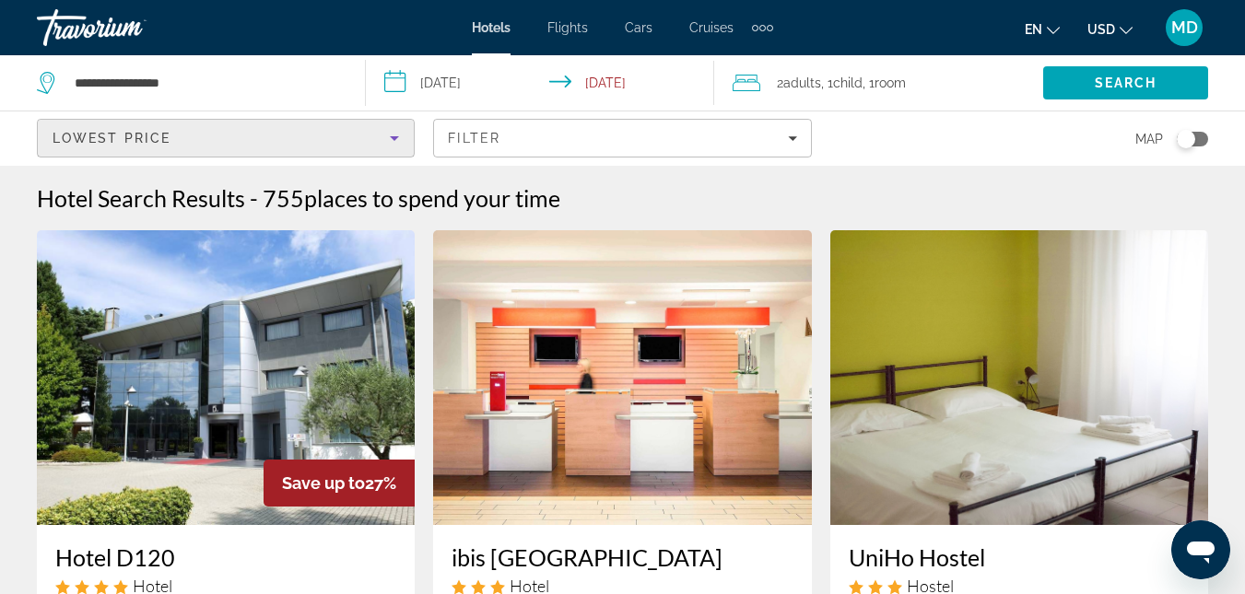
click at [910, 149] on div "Map" at bounding box center [1019, 138] width 378 height 54
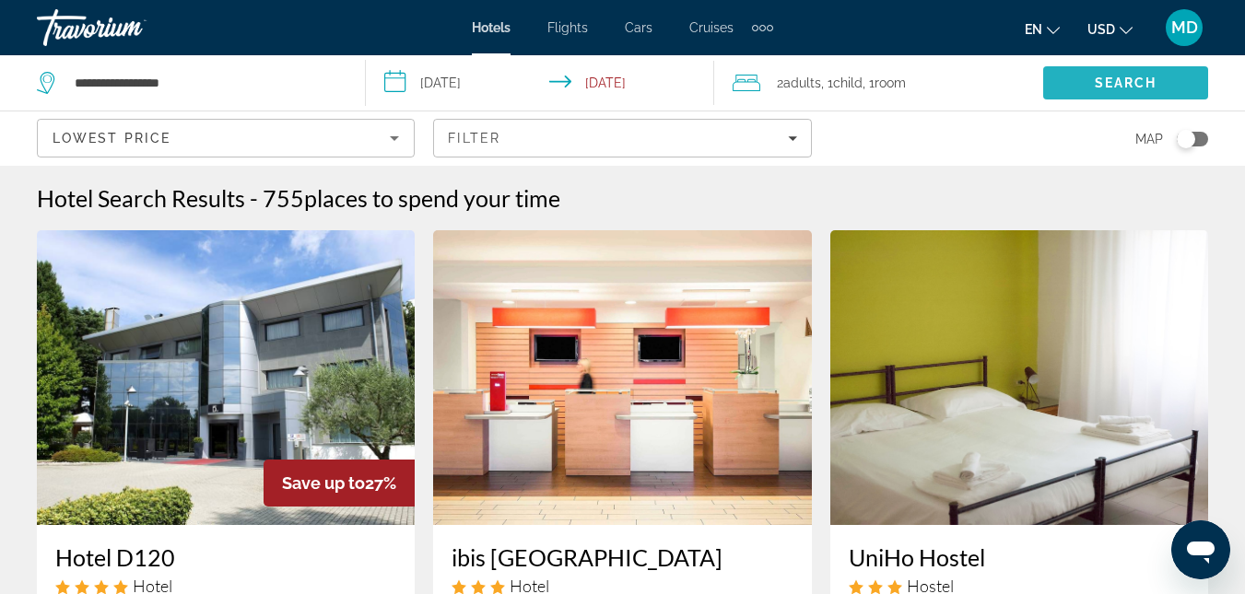
click at [1074, 97] on span "Search" at bounding box center [1125, 83] width 165 height 44
click at [1074, 86] on span "Search" at bounding box center [1125, 83] width 165 height 44
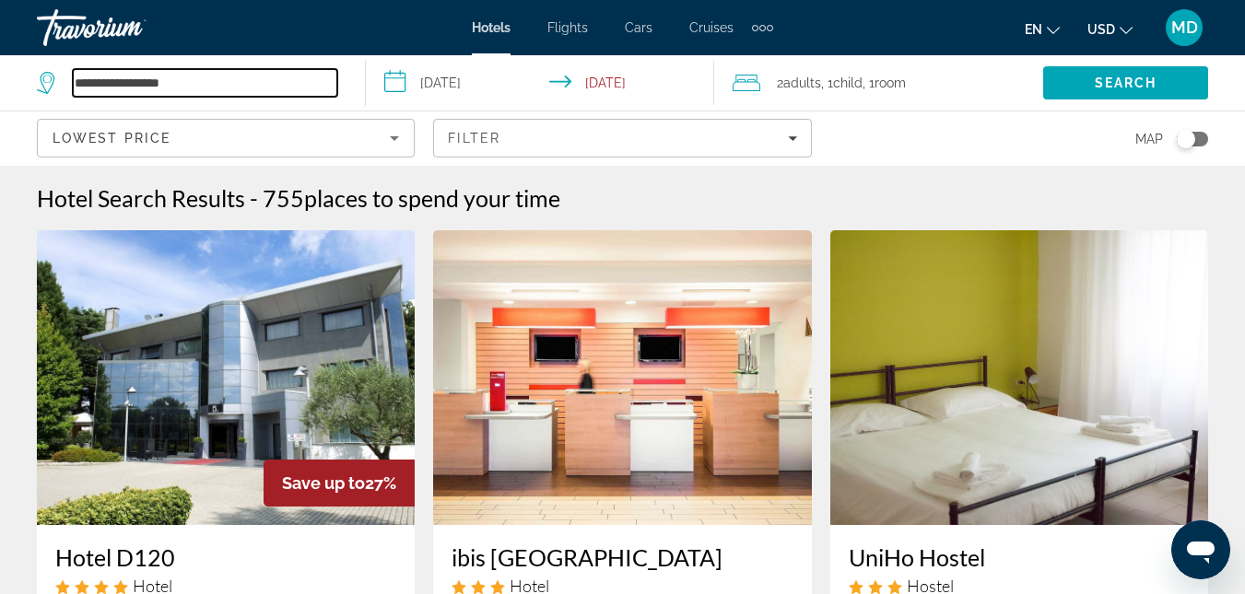
click at [294, 70] on input "**********" at bounding box center [205, 83] width 264 height 28
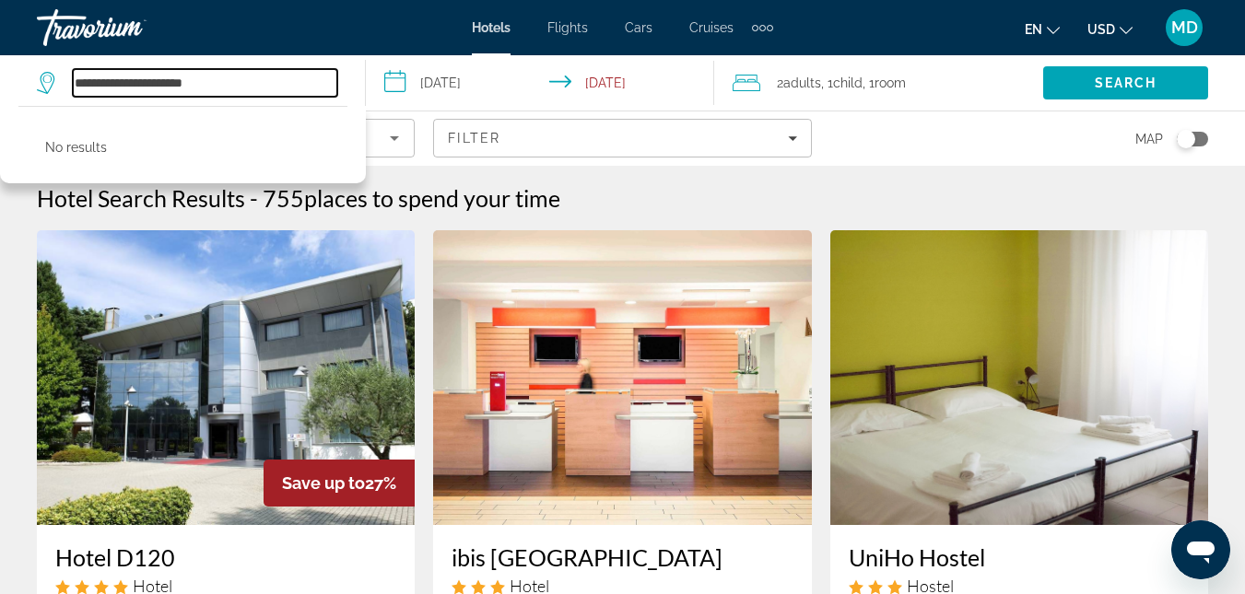
click at [304, 85] on input "**********" at bounding box center [205, 83] width 264 height 28
type input "*"
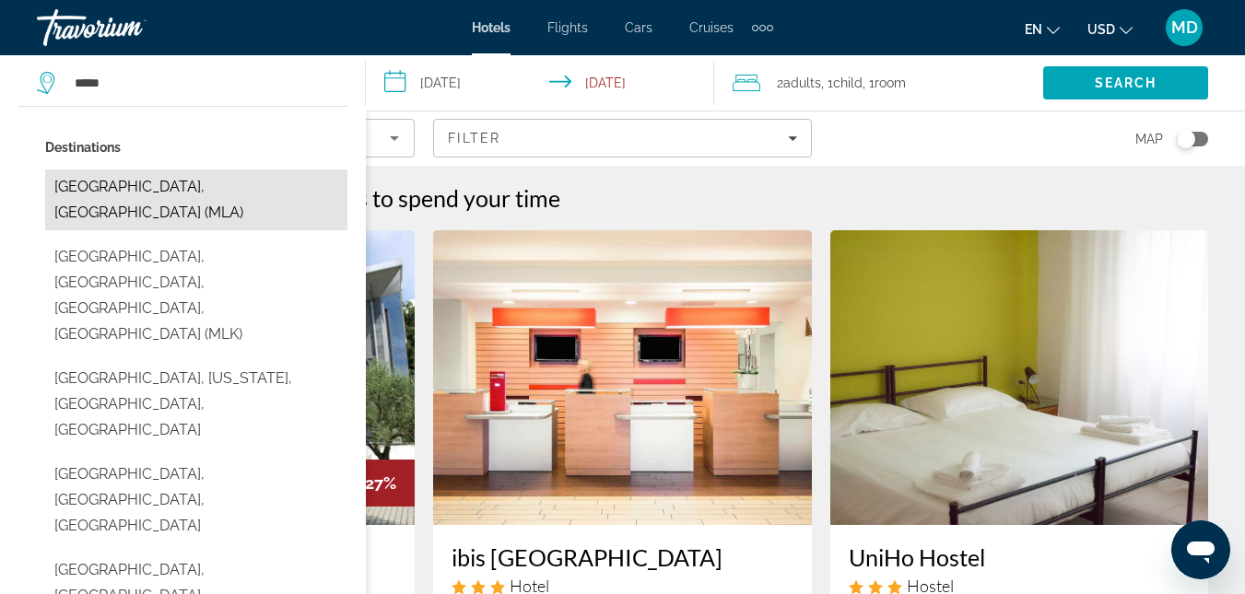
click at [149, 189] on button "[GEOGRAPHIC_DATA], [GEOGRAPHIC_DATA] (MLA)" at bounding box center [196, 200] width 302 height 61
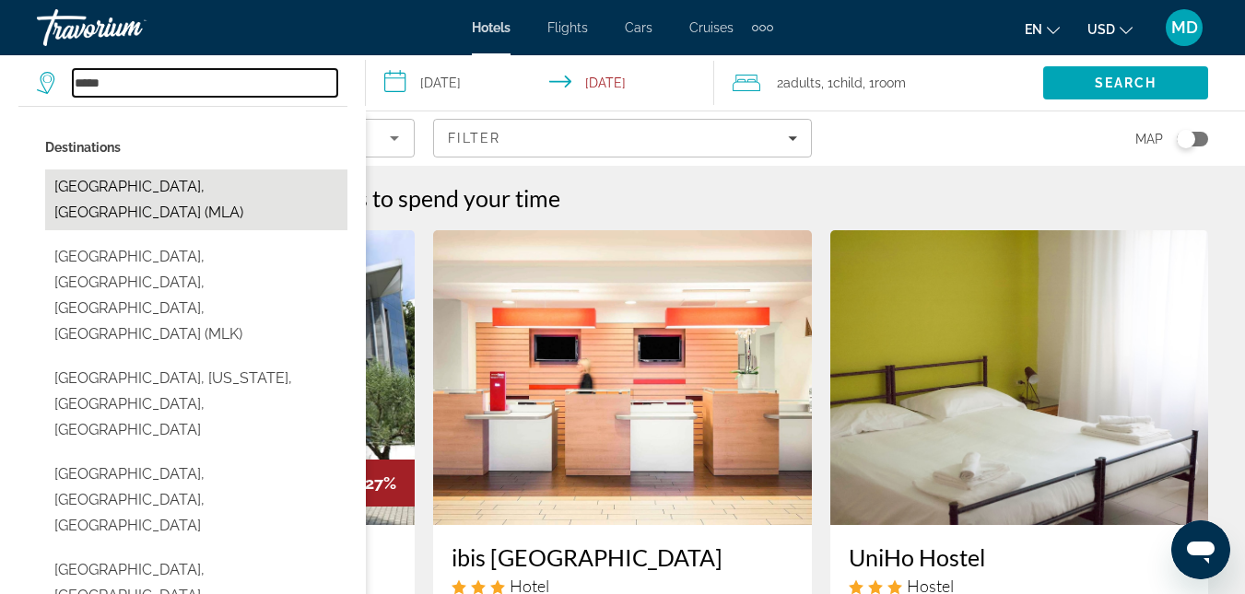
type input "**********"
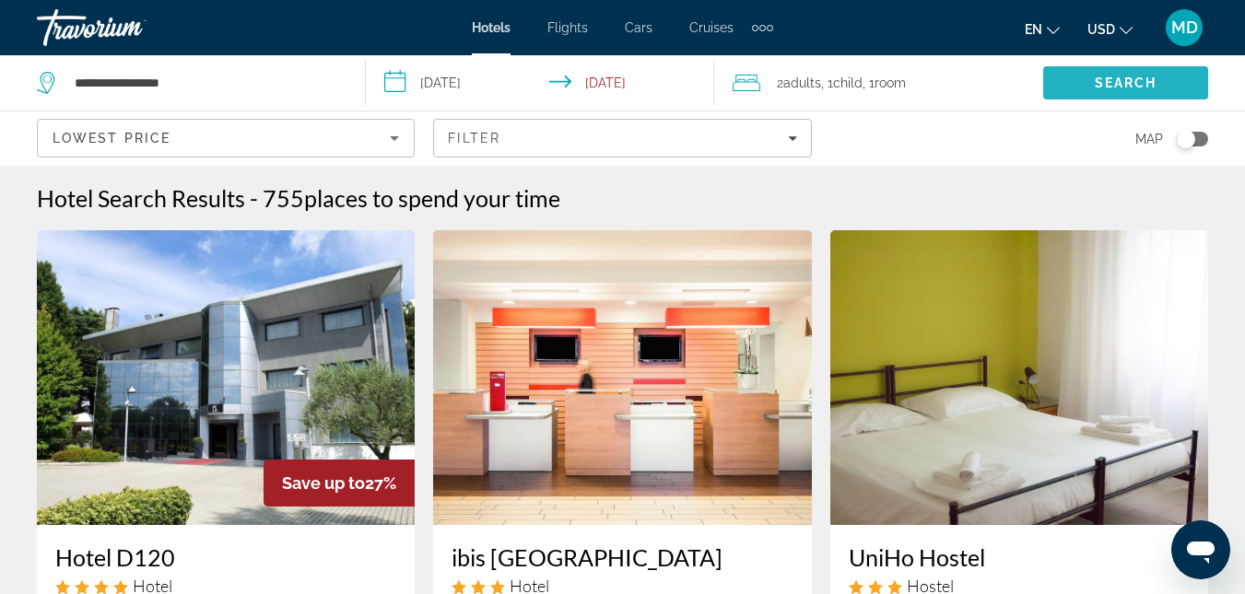
click at [1106, 88] on span "Search" at bounding box center [1126, 83] width 63 height 15
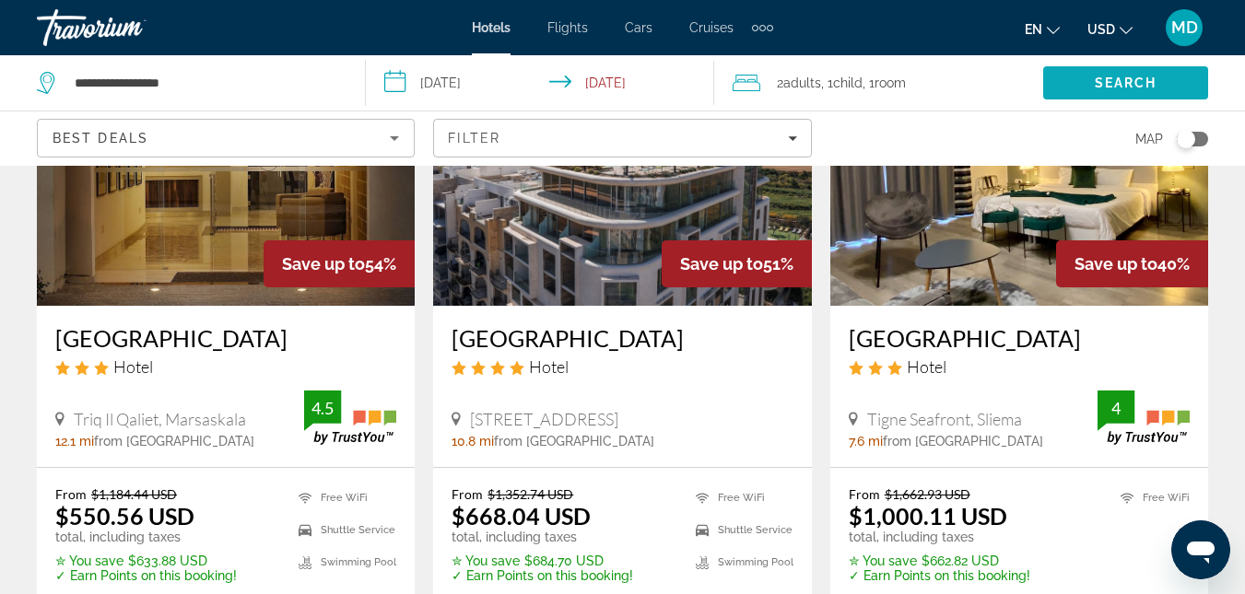
scroll to position [221, 0]
